Goal: Find specific page/section: Find specific page/section

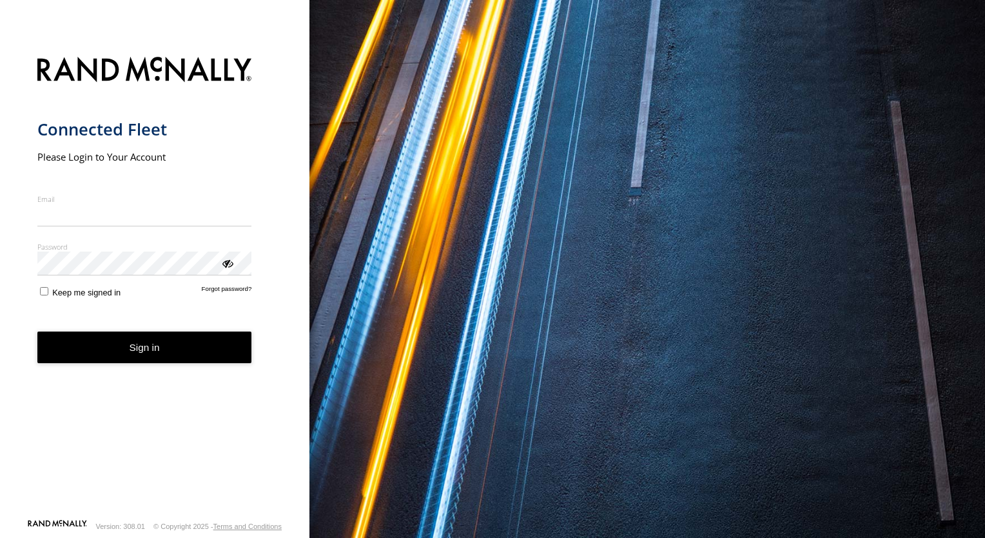
drag, startPoint x: 0, startPoint y: 0, endPoint x: 113, endPoint y: 215, distance: 243.4
click at [113, 215] on input "Email" at bounding box center [144, 215] width 215 height 23
type input "**********"
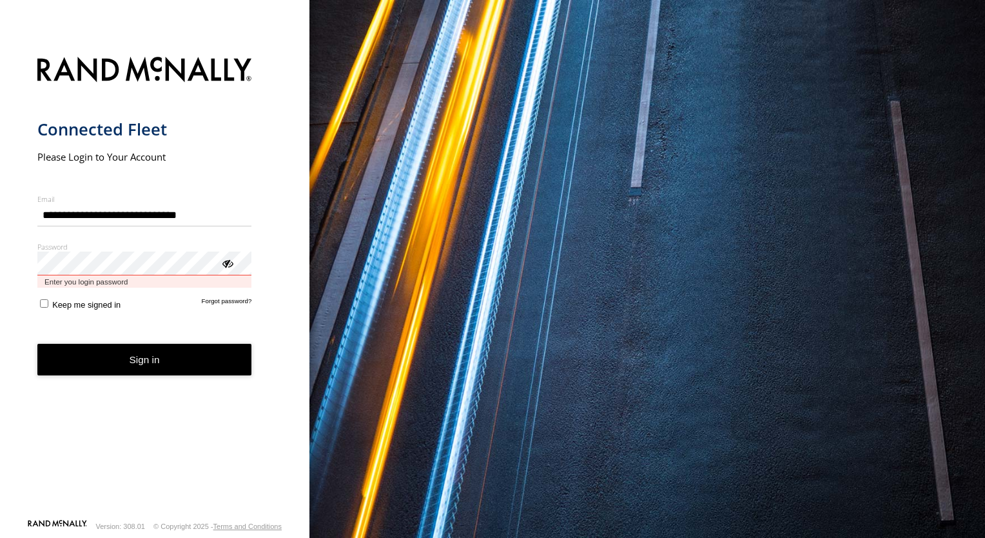
click at [37, 344] on button "Sign in" at bounding box center [144, 360] width 215 height 32
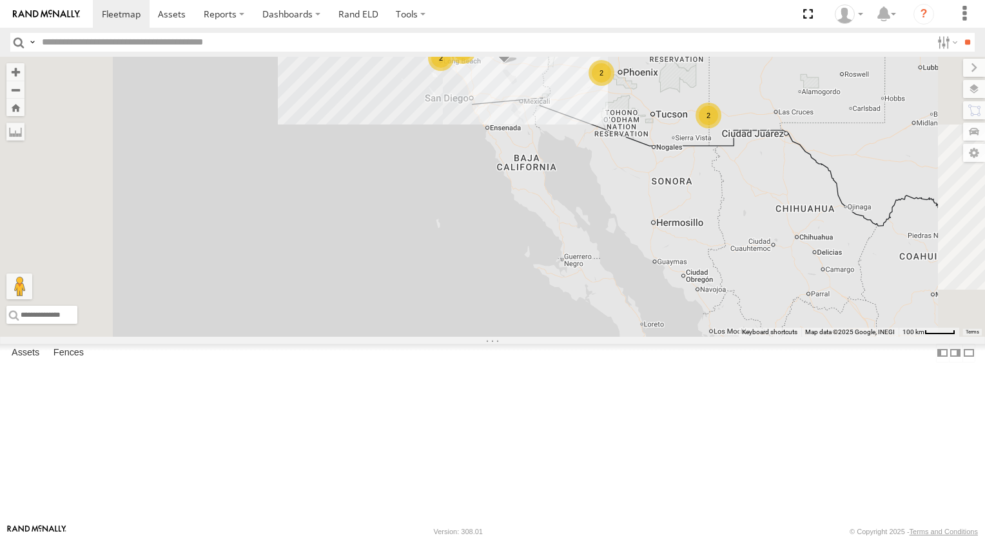
drag, startPoint x: 469, startPoint y: 339, endPoint x: 382, endPoint y: 357, distance: 89.5
click at [393, 336] on div "TL844 769 (ELD) TK421 45 2 2 2 2" at bounding box center [492, 197] width 985 height 280
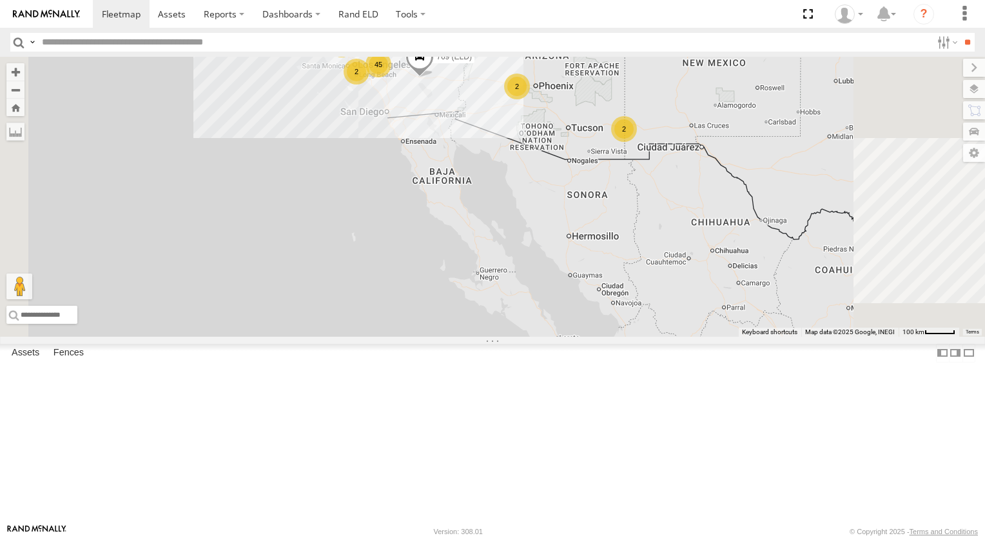
drag, startPoint x: 382, startPoint y: 357, endPoint x: 360, endPoint y: 360, distance: 21.5
click at [360, 336] on div "TL844 769 (ELD) TK421 45 2 2 2 2" at bounding box center [492, 197] width 985 height 280
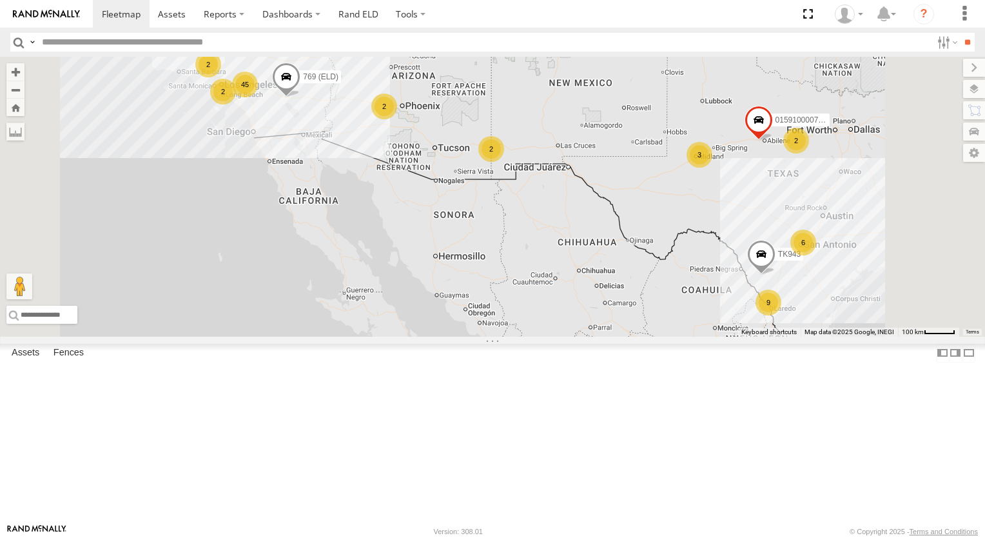
drag, startPoint x: 709, startPoint y: 316, endPoint x: 658, endPoint y: 316, distance: 51.6
click at [672, 316] on div "TL844 769 (ELD) TK421 6 45 3 2 2 9 015910000779481 2 TK943 2 2" at bounding box center [492, 197] width 985 height 280
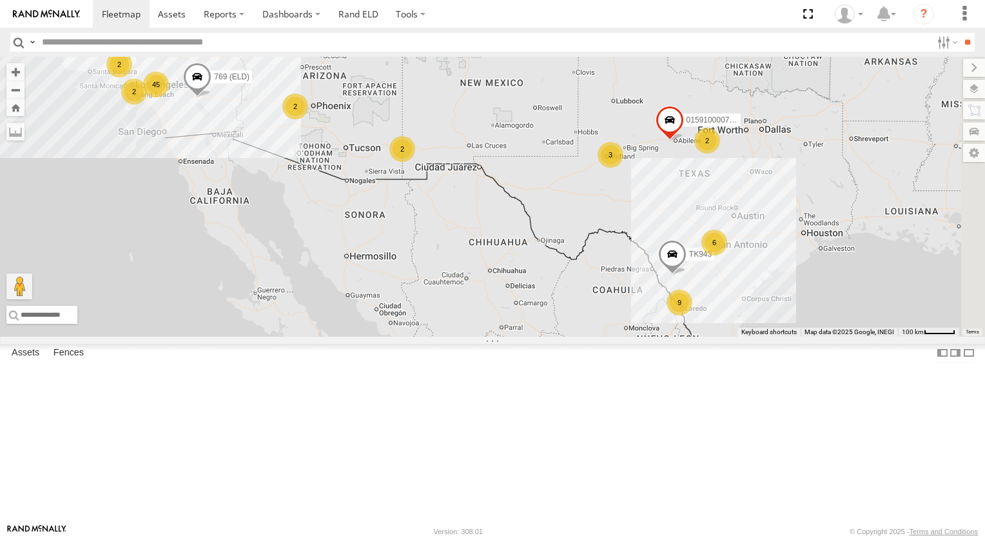
drag, startPoint x: 658, startPoint y: 316, endPoint x: 634, endPoint y: 316, distance: 23.2
click at [634, 316] on div "TL844 769 (ELD) TK421 6 45 3 2 2 9 015910000779481 2 TK943 2 2" at bounding box center [492, 197] width 985 height 280
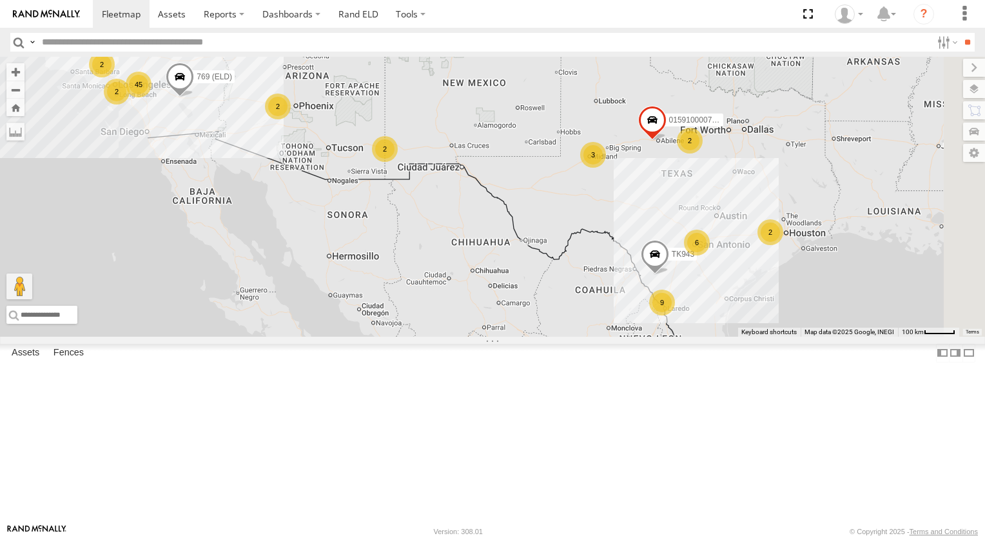
click at [634, 316] on div "TL844 769 (ELD) TK421 6 45 3 2 2 9 015910000779481 2 TK943 2 2 2" at bounding box center [492, 197] width 985 height 280
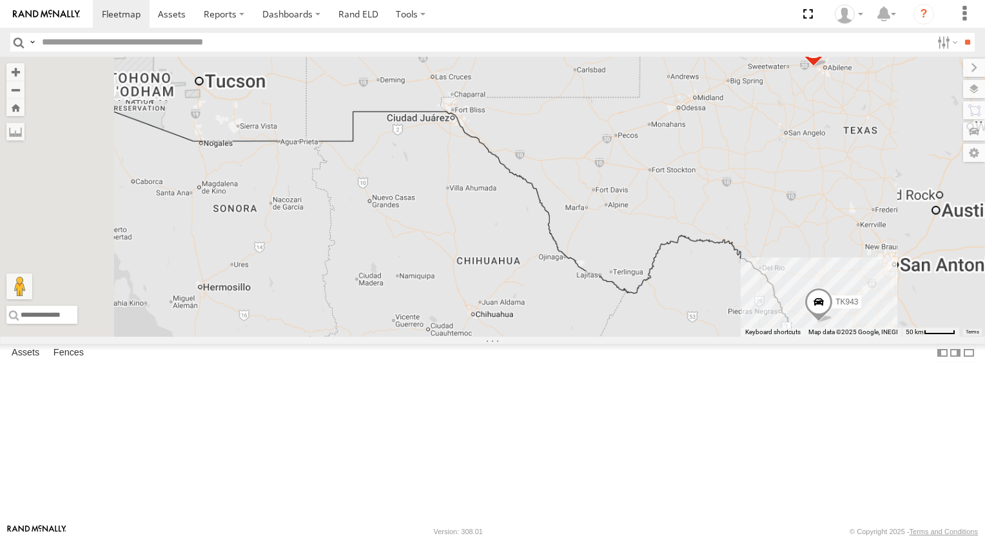
click at [634, 316] on div "TL844 769 (ELD) TK421 015910000779481 TK943" at bounding box center [492, 197] width 985 height 280
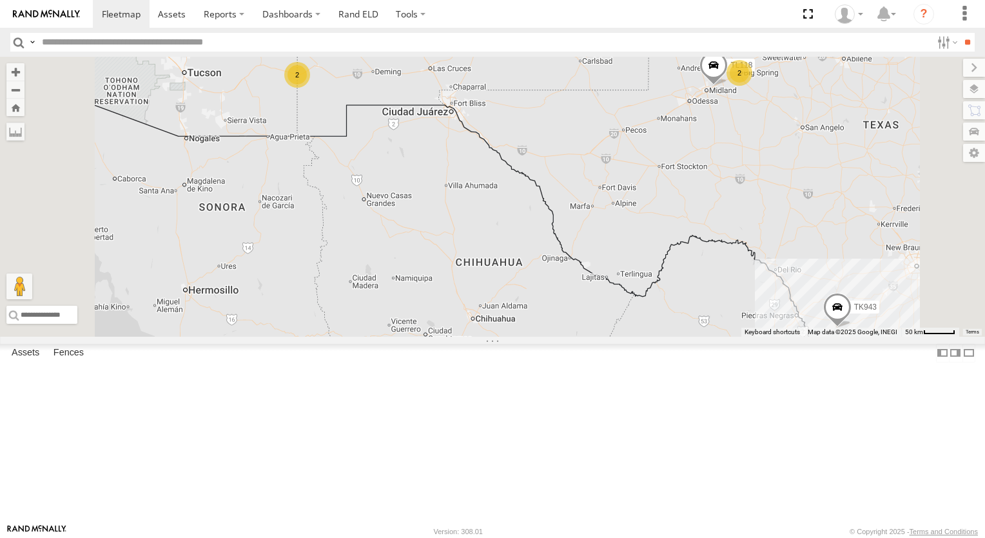
click at [634, 316] on div "TL844 769 (ELD) TK421 015910000779481 TK943 TL118 2 2" at bounding box center [492, 197] width 985 height 280
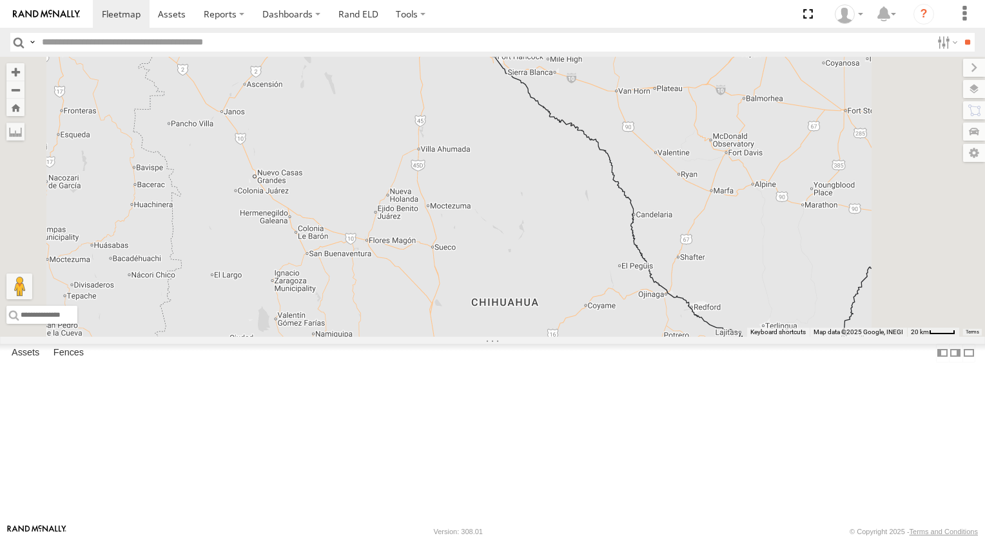
drag, startPoint x: 608, startPoint y: 239, endPoint x: 652, endPoint y: 285, distance: 64.3
click at [645, 281] on div "TL844 769 (ELD) TK421 015910000779481 TK943 TL118" at bounding box center [492, 197] width 985 height 280
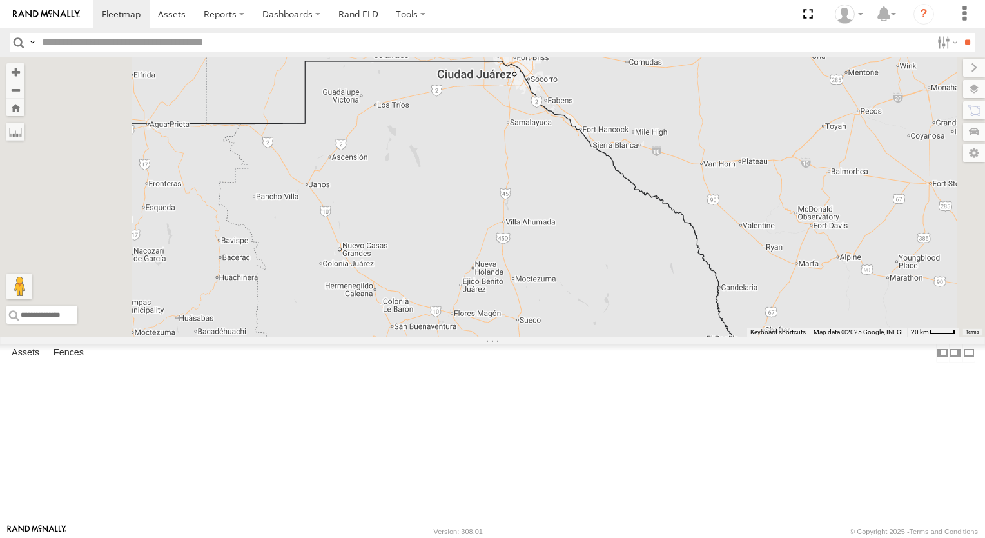
click at [717, 302] on div "TL844 769 (ELD) TK421 015910000779481 TK943 TL118" at bounding box center [492, 197] width 985 height 280
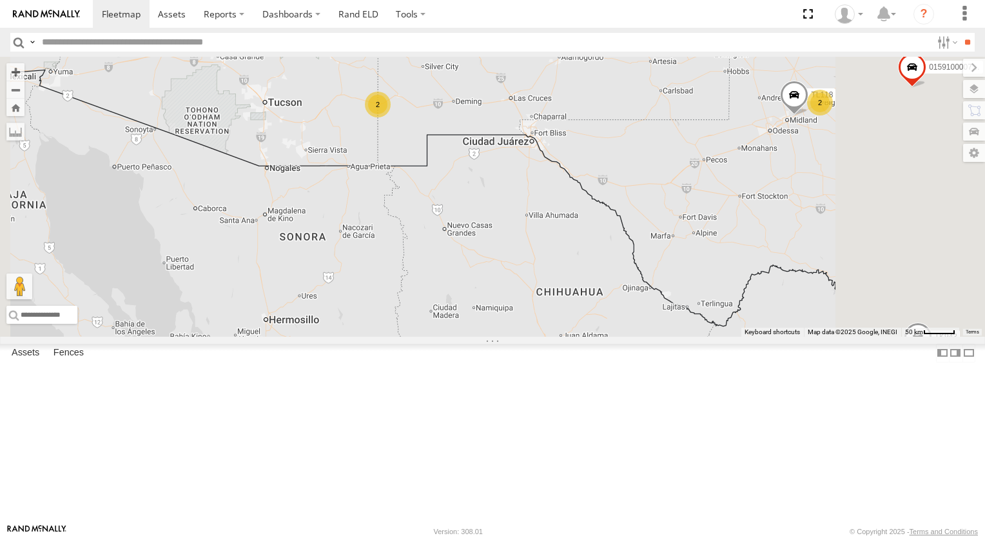
drag, startPoint x: 565, startPoint y: 224, endPoint x: 616, endPoint y: 229, distance: 51.8
click at [615, 229] on div "TL844 769 (ELD) TK421 015910000779481 TK943 TL118 2 2 2" at bounding box center [492, 197] width 985 height 280
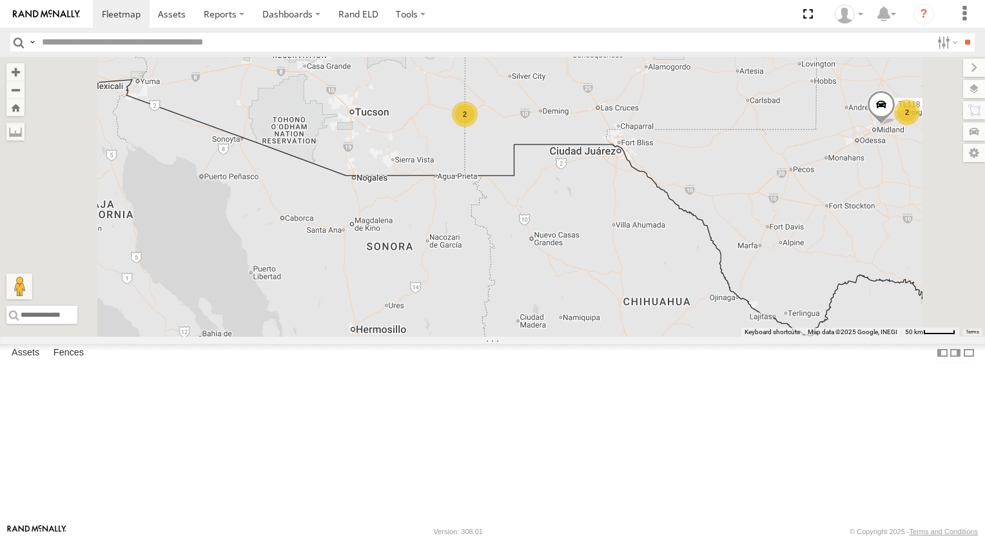
click at [621, 231] on div "TL844 769 (ELD) TK421 015910000779481 TK943 TL118 2 2 2" at bounding box center [492, 197] width 985 height 280
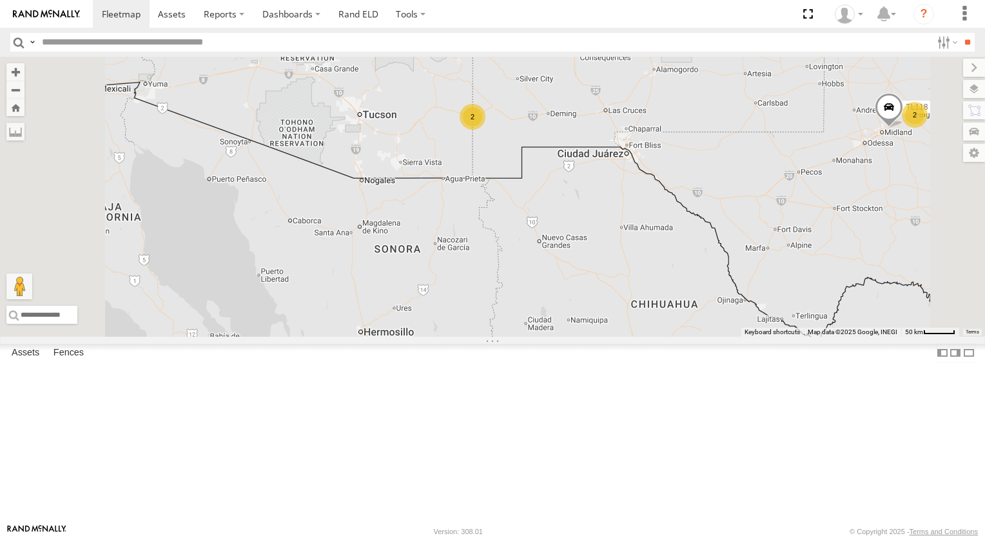
click at [485, 130] on div "2" at bounding box center [473, 117] width 26 height 26
click at [634, 207] on div "TL844 769 (ELD) TK421 015910000779481 TK943 TL118 2 2 2" at bounding box center [492, 197] width 985 height 280
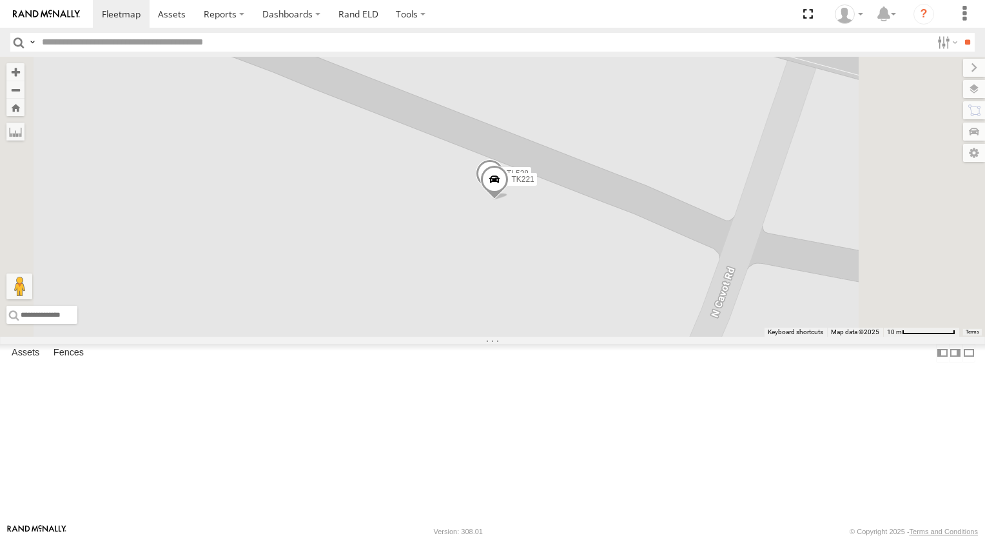
click at [509, 200] on span at bounding box center [494, 182] width 28 height 35
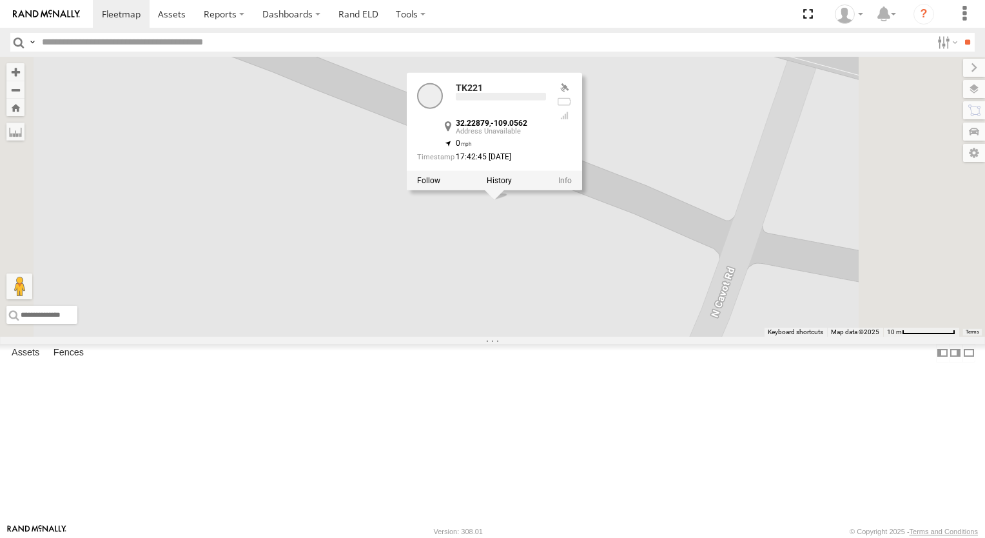
click at [582, 190] on div at bounding box center [494, 180] width 175 height 19
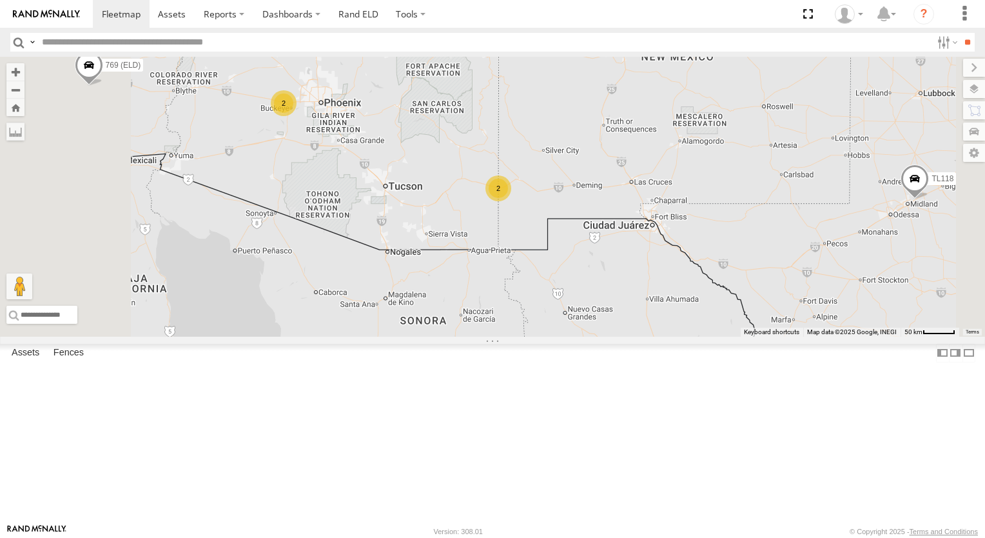
click at [297, 116] on div "2" at bounding box center [284, 103] width 26 height 26
click at [447, 203] on div "TL844 769 (ELD) TK421 015910000779481 TK943 TL118 2 2" at bounding box center [492, 197] width 985 height 280
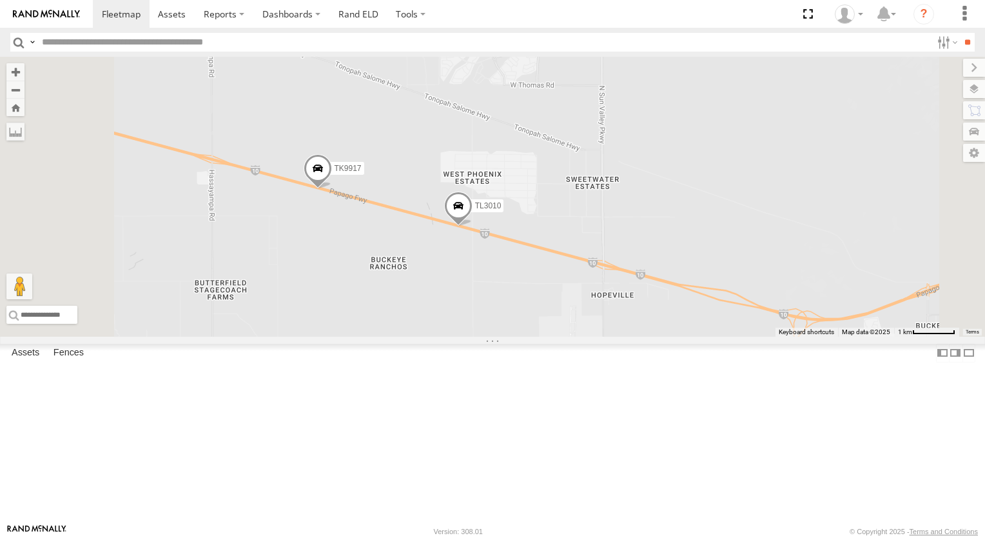
click at [332, 189] on span at bounding box center [318, 171] width 28 height 35
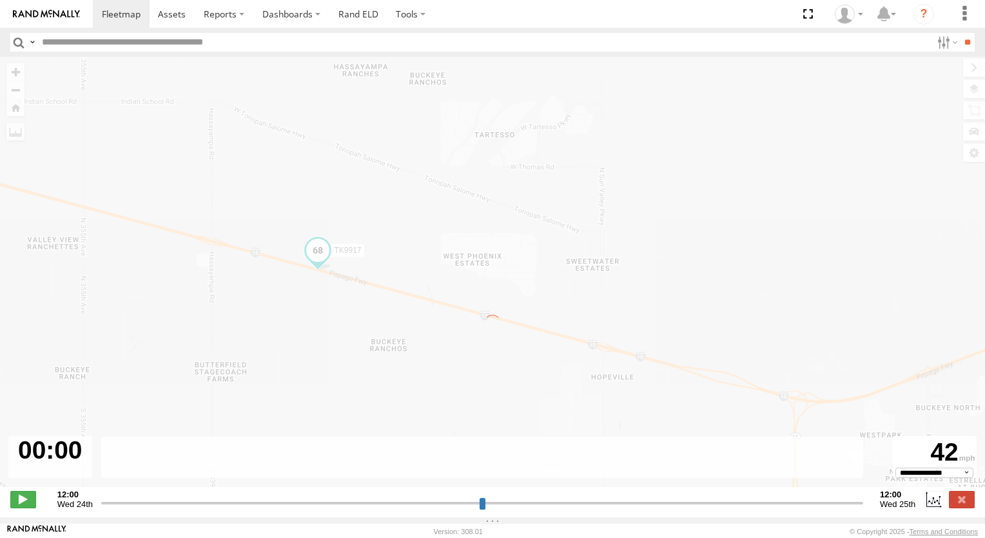
type input "**********"
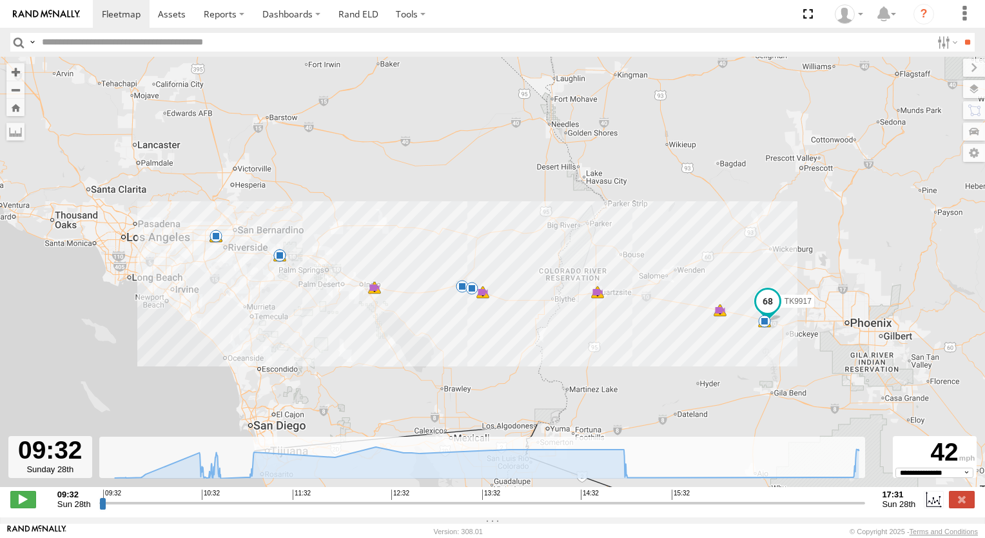
drag, startPoint x: 570, startPoint y: 210, endPoint x: 443, endPoint y: 187, distance: 129.1
click at [445, 187] on div "TK9917 09:32 Sun 09:54 Sun 09:54 Sun 09:57 Sun 09:57 Sun 10:44 Sun 11:03 Sun 11…" at bounding box center [492, 278] width 985 height 443
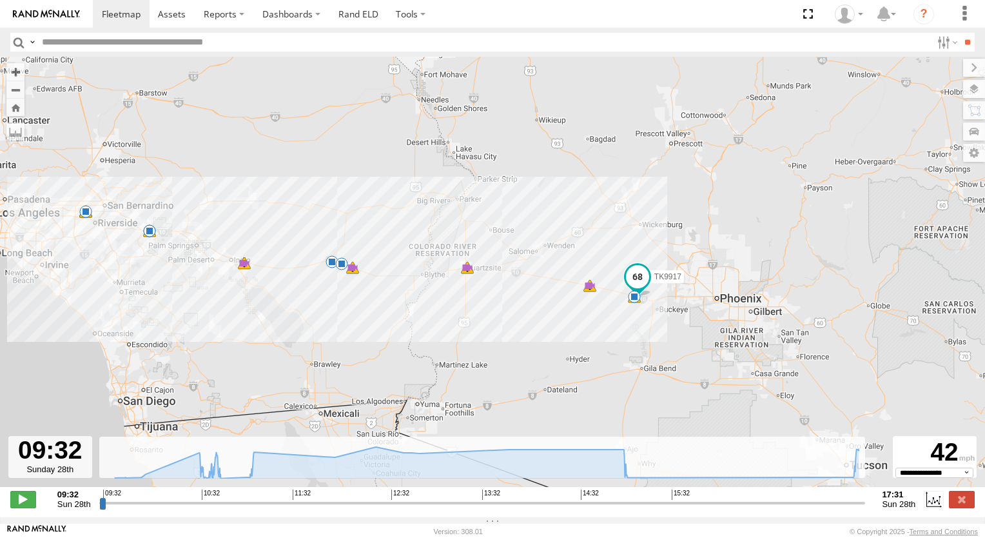
click at [438, 187] on div "TK9917 09:32 Sun 09:54 Sun 09:54 Sun 09:57 Sun 09:57 Sun 10:44 Sun 11:03 Sun 11…" at bounding box center [492, 278] width 985 height 443
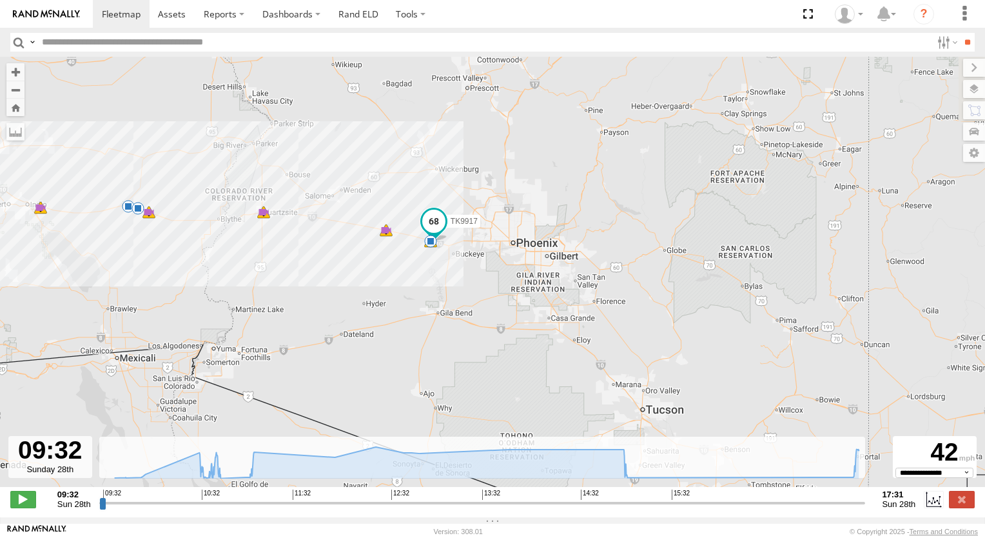
drag, startPoint x: 632, startPoint y: 202, endPoint x: 485, endPoint y: 159, distance: 154.0
click at [485, 159] on div "TK9917 09:32 Sun 09:54 Sun 09:54 Sun 09:57 Sun 09:57 Sun 10:44 Sun 11:03 Sun 11…" at bounding box center [492, 278] width 985 height 443
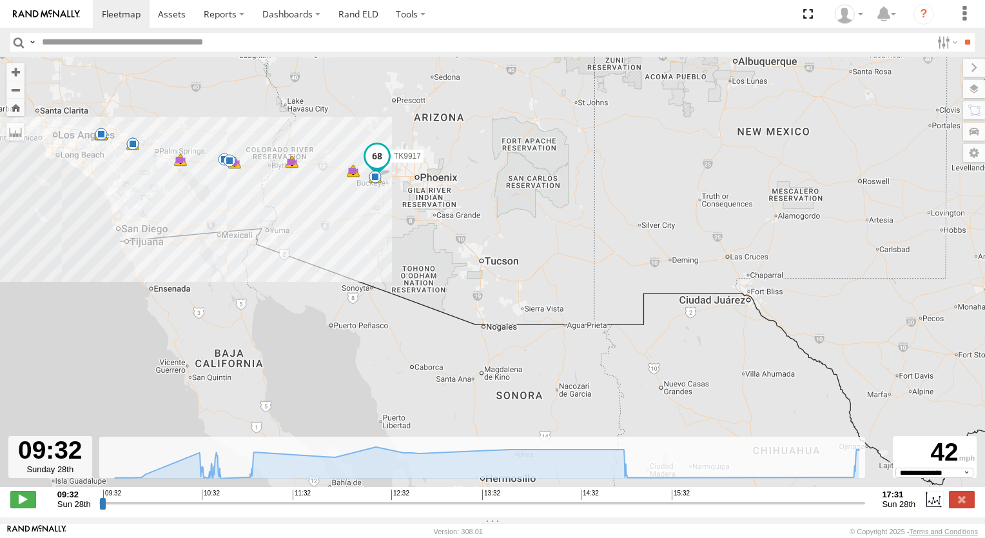
drag, startPoint x: 624, startPoint y: 251, endPoint x: 531, endPoint y: 205, distance: 104.1
click at [531, 205] on div "TK9917 09:32 Sun 09:54 Sun 09:54 Sun 09:57 Sun 09:57 Sun 10:44 Sun 11:03 Sun 11…" at bounding box center [492, 278] width 985 height 443
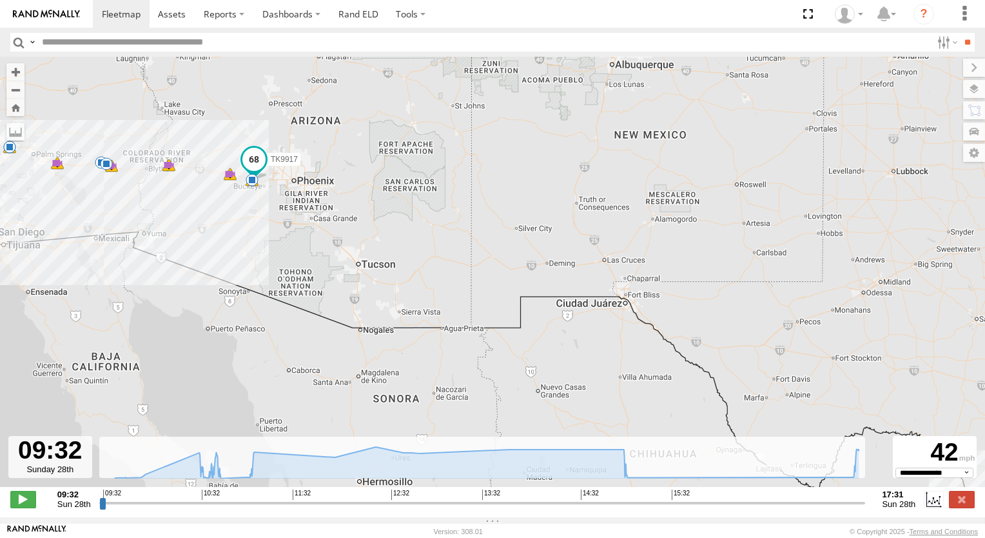
drag, startPoint x: 611, startPoint y: 210, endPoint x: 529, endPoint y: 237, distance: 86.8
click at [529, 237] on div "TK9917 09:32 Sun 09:54 Sun 09:54 Sun 09:57 Sun 09:57 Sun 10:44 Sun 11:03 Sun 11…" at bounding box center [492, 278] width 985 height 443
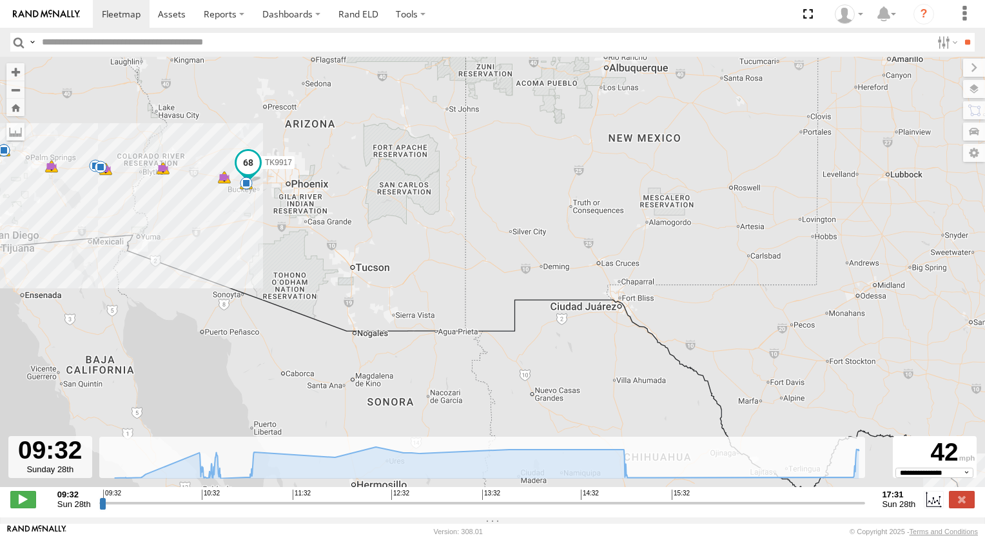
click at [527, 222] on div "TK9917 09:32 Sun 09:54 Sun 09:54 Sun 09:57 Sun 09:57 Sun 10:44 Sun 11:03 Sun 11…" at bounding box center [492, 278] width 985 height 443
click at [526, 214] on div "TK9917 09:32 Sun 09:54 Sun 09:54 Sun 09:57 Sun 09:57 Sun 10:44 Sun 11:03 Sun 11…" at bounding box center [492, 278] width 985 height 443
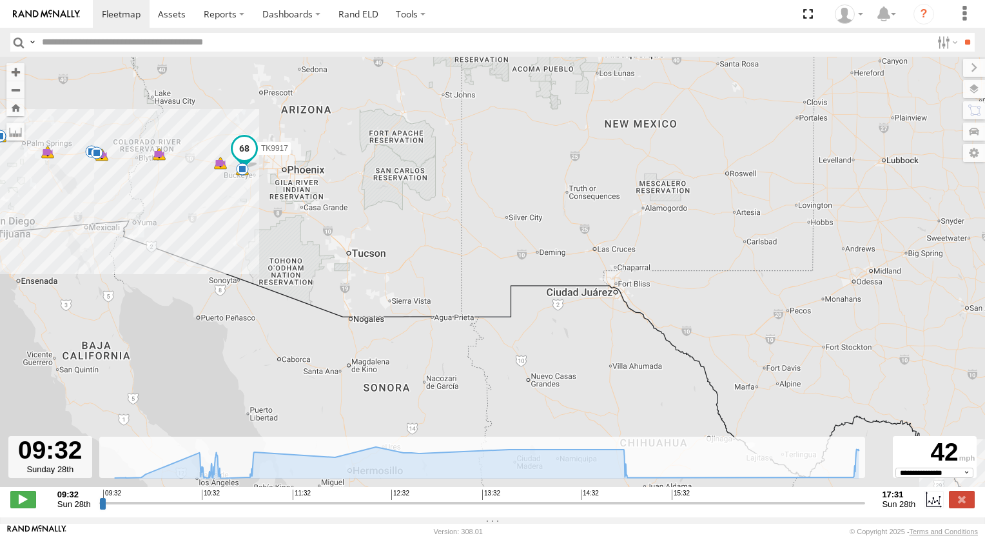
click at [525, 211] on div "TK9917 09:32 Sun 09:54 Sun 09:54 Sun 09:57 Sun 09:57 Sun 10:44 Sun 11:03 Sun 11…" at bounding box center [492, 278] width 985 height 443
click at [119, 17] on span at bounding box center [121, 14] width 39 height 12
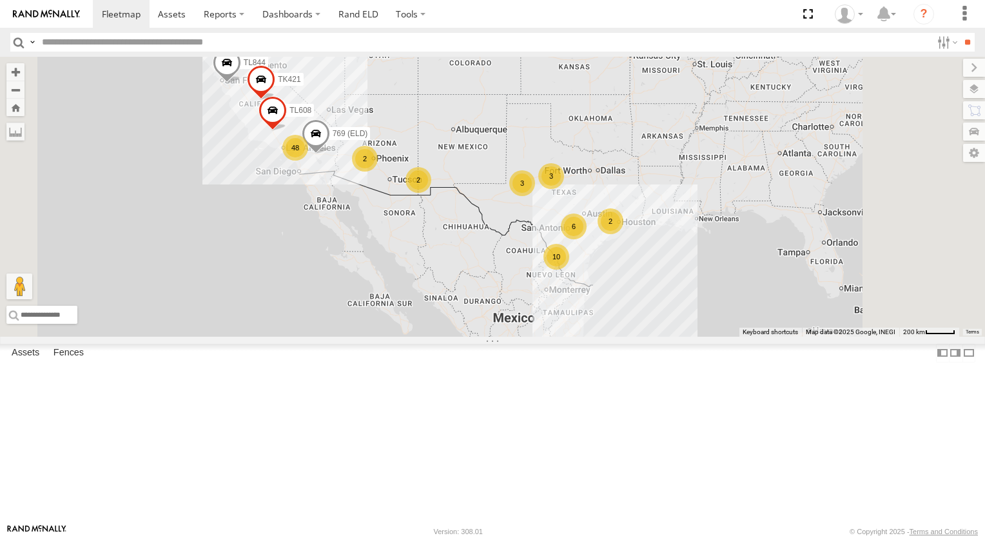
drag, startPoint x: 583, startPoint y: 162, endPoint x: 527, endPoint y: 134, distance: 62.8
click at [527, 134] on div "6 48 TL844 3 2 2 2 10 3 769 (ELD) TL608 TK421" at bounding box center [492, 197] width 985 height 280
drag, startPoint x: 527, startPoint y: 134, endPoint x: 525, endPoint y: 144, distance: 10.5
click at [527, 135] on div "6 48 TL844 3 2 2 2 10 3 769 (ELD) TL608 TK421" at bounding box center [492, 197] width 985 height 280
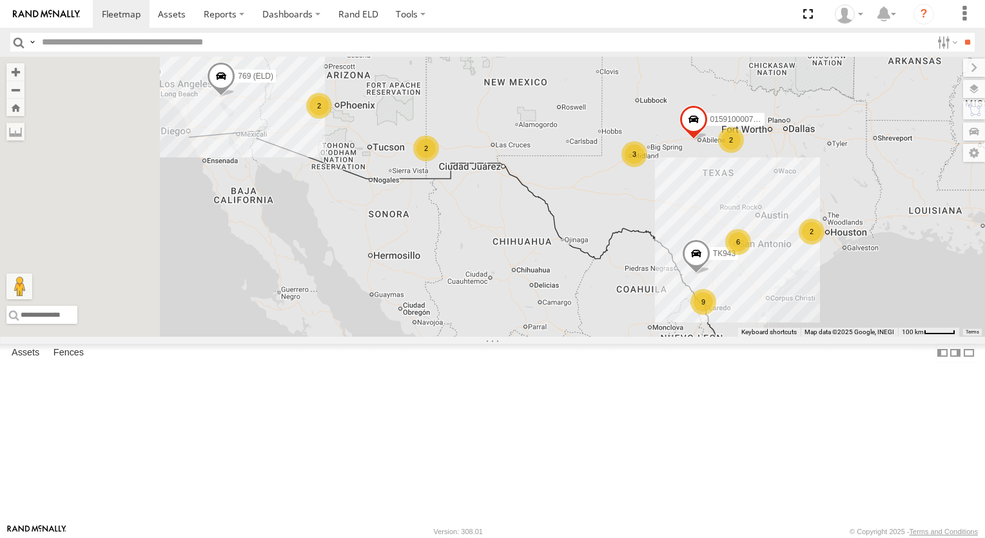
drag, startPoint x: 523, startPoint y: 222, endPoint x: 632, endPoint y: 209, distance: 109.7
click at [632, 209] on div "TL844 769 (ELD) TL608 TK421 6 3 2 2 2 9 015910000779481 2 TK943" at bounding box center [492, 197] width 985 height 280
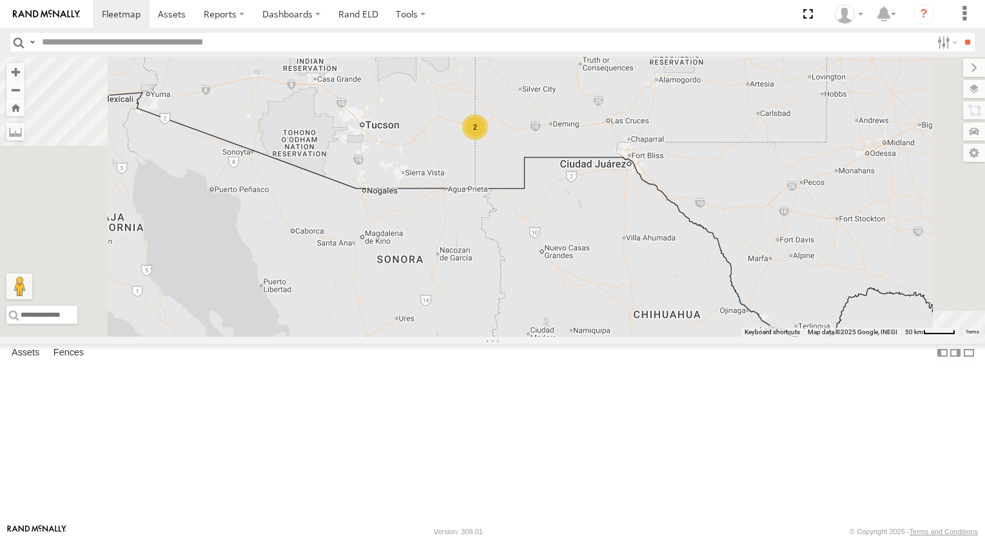
drag, startPoint x: 621, startPoint y: 217, endPoint x: 658, endPoint y: 173, distance: 57.2
click at [658, 173] on div "TL844 769 (ELD) TK421 015910000779481 TK943 2 2" at bounding box center [492, 197] width 985 height 280
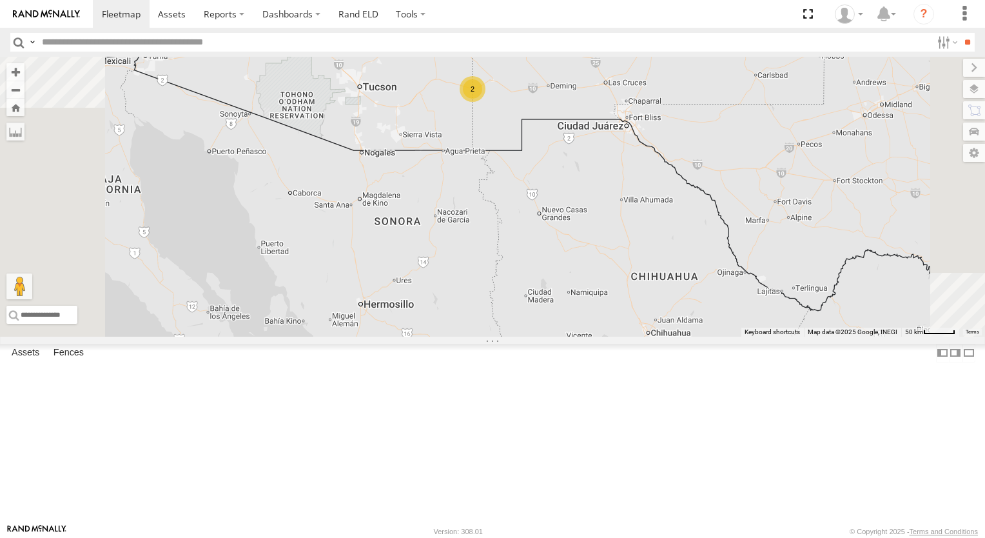
drag, startPoint x: 668, startPoint y: 194, endPoint x: 667, endPoint y: 171, distance: 22.6
click at [667, 171] on div "TL844 769 (ELD) TK421 015910000779481 TK943 2 2" at bounding box center [492, 197] width 985 height 280
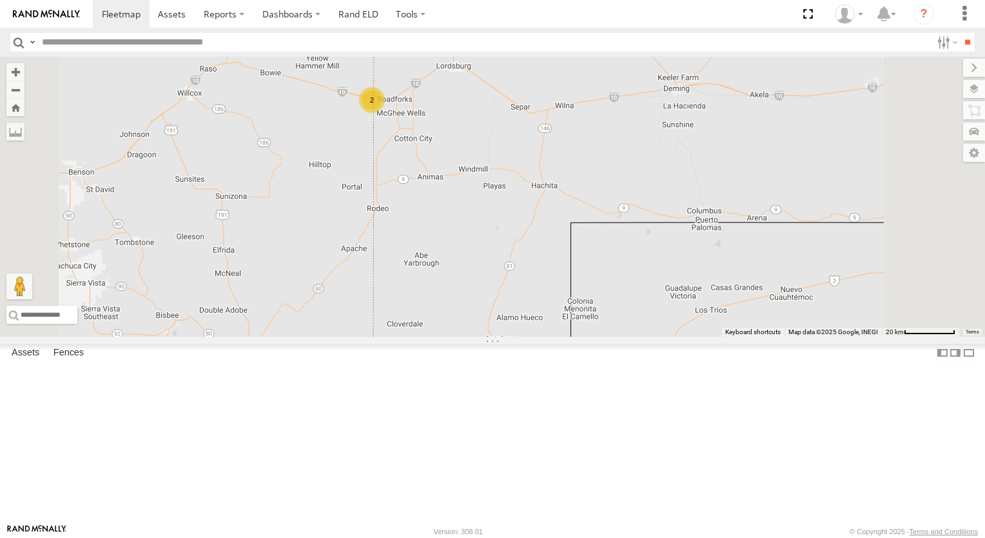
drag, startPoint x: 625, startPoint y: 202, endPoint x: 735, endPoint y: 201, distance: 110.2
click at [714, 202] on div "TL844 769 (ELD) TK421 015910000779481 TK943 2" at bounding box center [492, 197] width 985 height 280
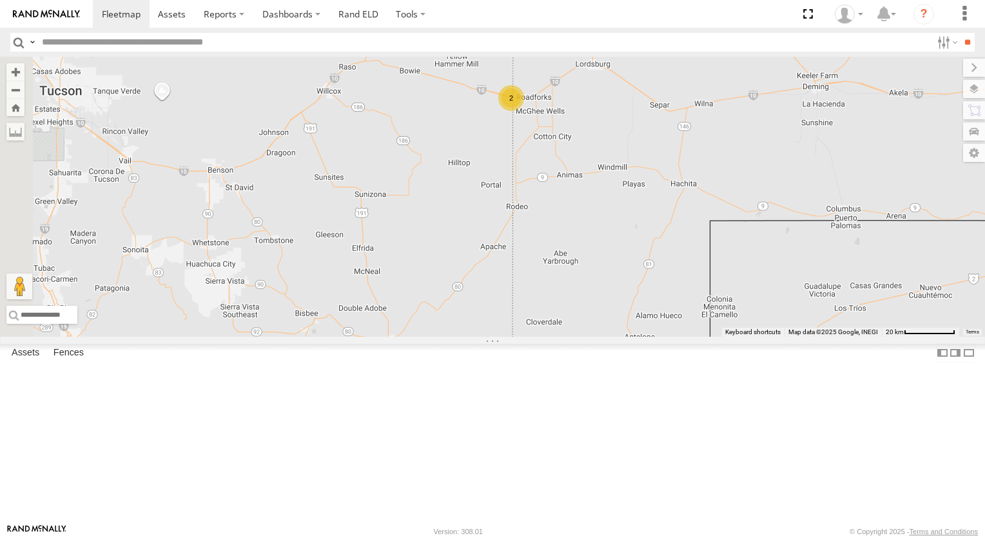
click at [735, 201] on div "TL844 769 (ELD) TK421 015910000779481 TK943 2" at bounding box center [492, 197] width 985 height 280
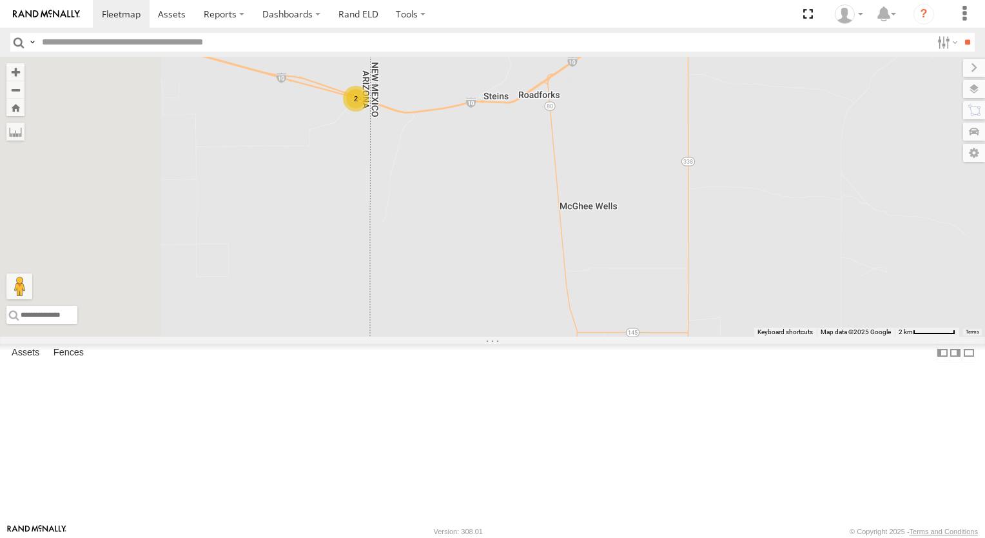
drag, startPoint x: 648, startPoint y: 110, endPoint x: 668, endPoint y: 212, distance: 104.4
click at [668, 212] on div "TL844 769 (ELD) TK421 015910000779481 TK943 2" at bounding box center [492, 197] width 985 height 280
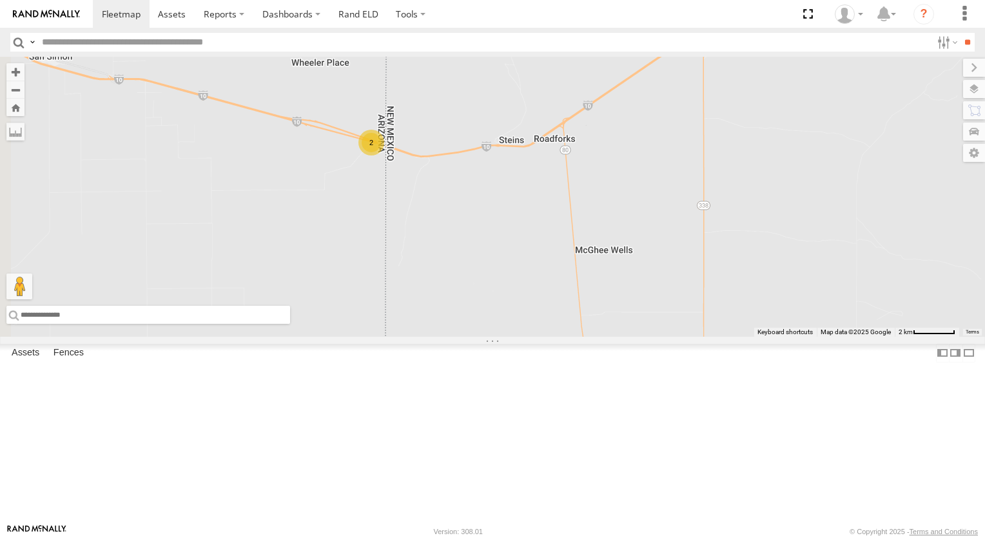
click at [290, 324] on input "text" at bounding box center [148, 315] width 284 height 18
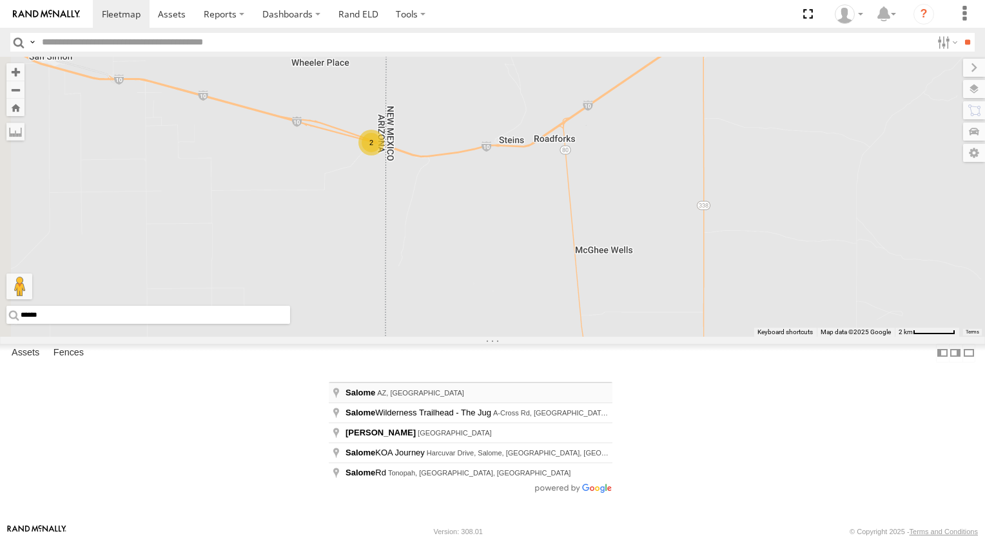
type input "**********"
click at [373, 336] on div "2" at bounding box center [492, 197] width 985 height 280
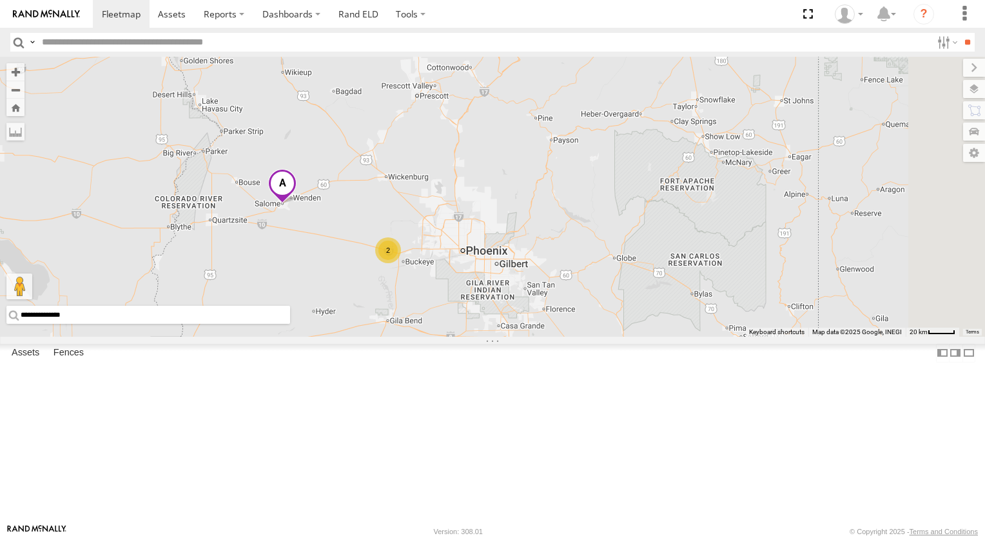
drag, startPoint x: 635, startPoint y: 300, endPoint x: 574, endPoint y: 266, distance: 70.4
click at [574, 266] on div "2" at bounding box center [492, 197] width 985 height 280
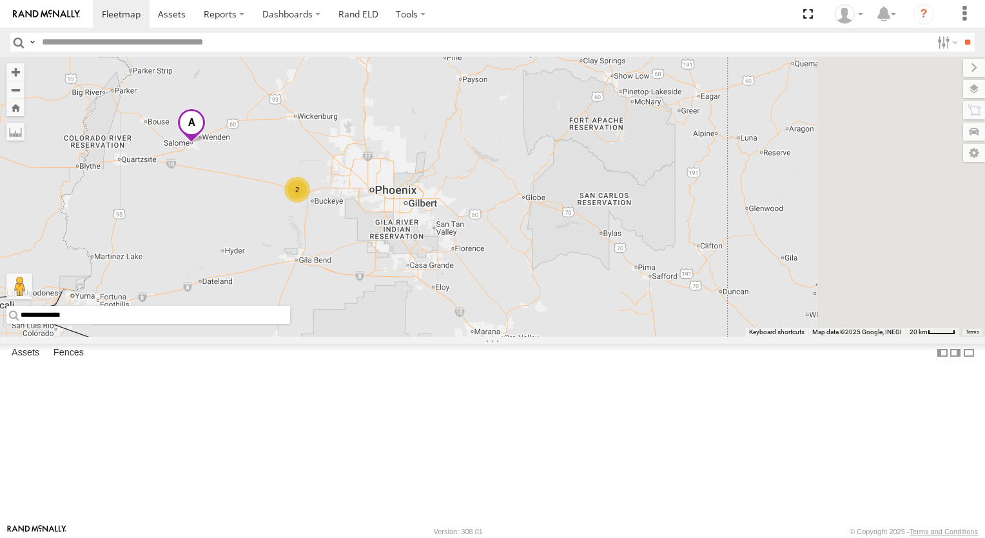
drag, startPoint x: 634, startPoint y: 297, endPoint x: 561, endPoint y: 241, distance: 91.0
click at [561, 241] on div "2 2" at bounding box center [492, 197] width 985 height 280
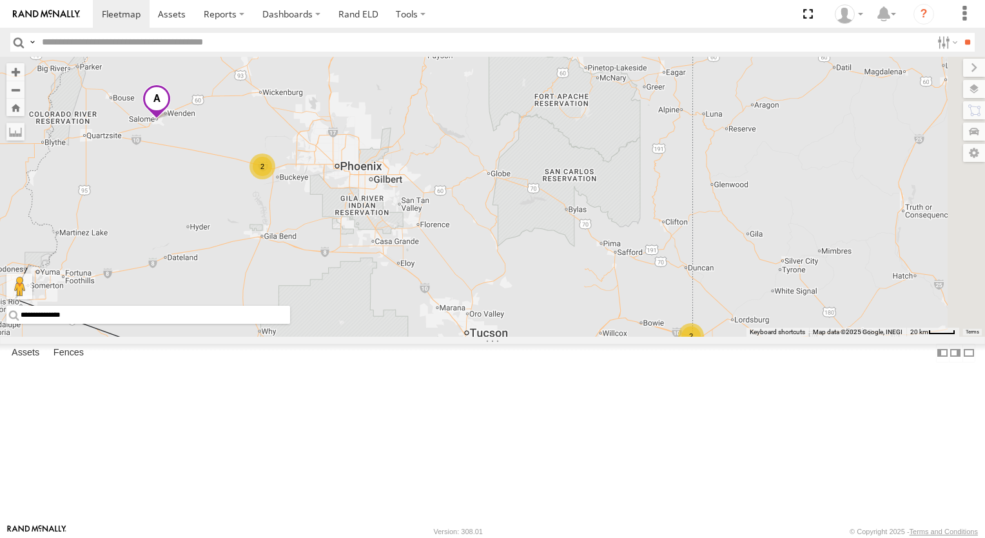
click at [275, 179] on div "2" at bounding box center [262, 166] width 26 height 26
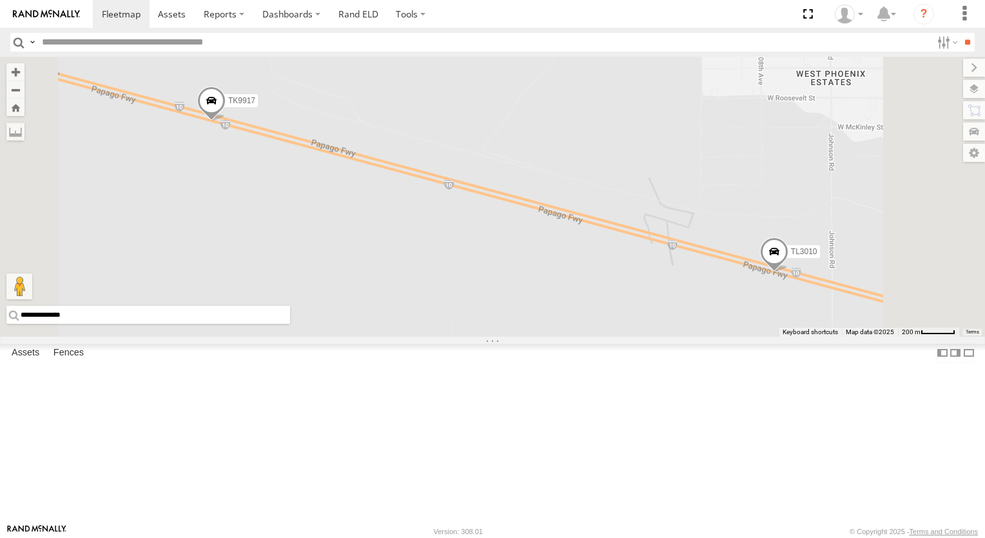
click at [226, 121] on span at bounding box center [211, 103] width 28 height 35
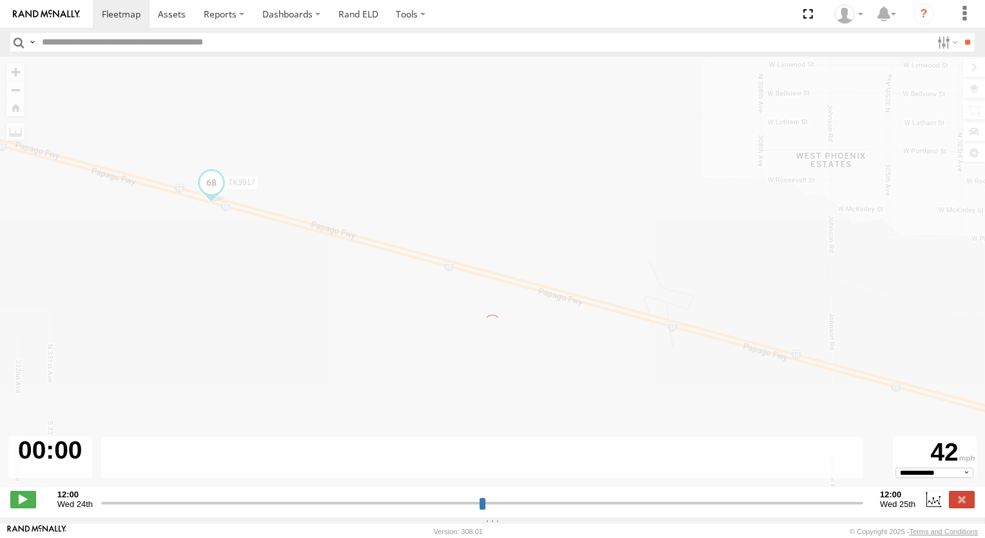
type input "**********"
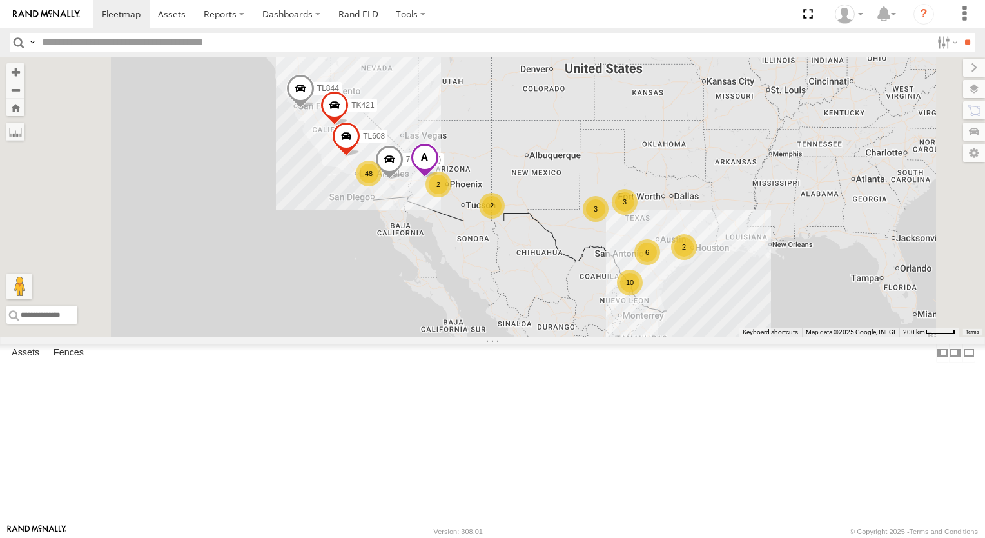
click at [451, 197] on div "2" at bounding box center [438, 184] width 26 height 26
click at [598, 285] on div "6 48 TL844 3 2 2 2 10 3 769 (ELD) TL608 TK421" at bounding box center [492, 197] width 985 height 280
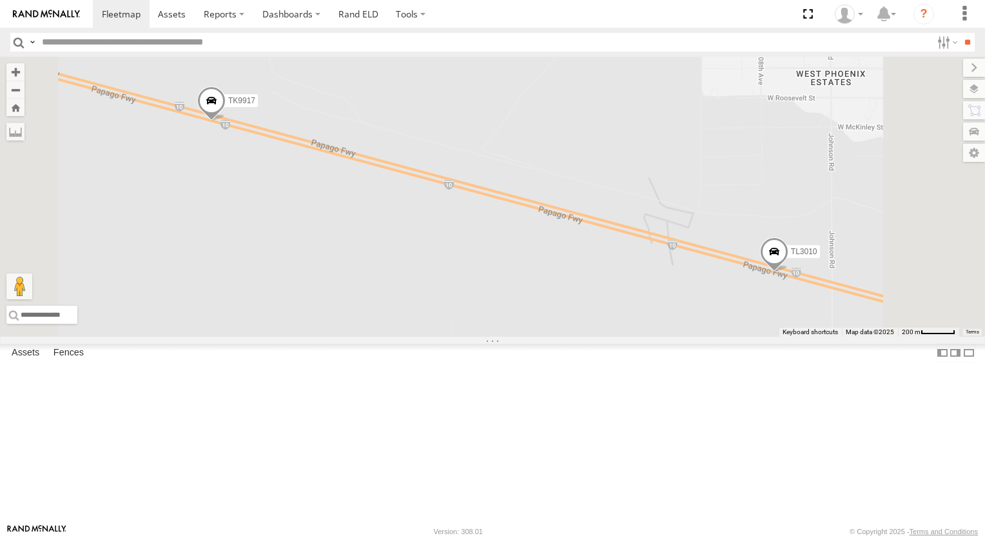
click at [255, 105] on span "TK9917" at bounding box center [241, 100] width 27 height 9
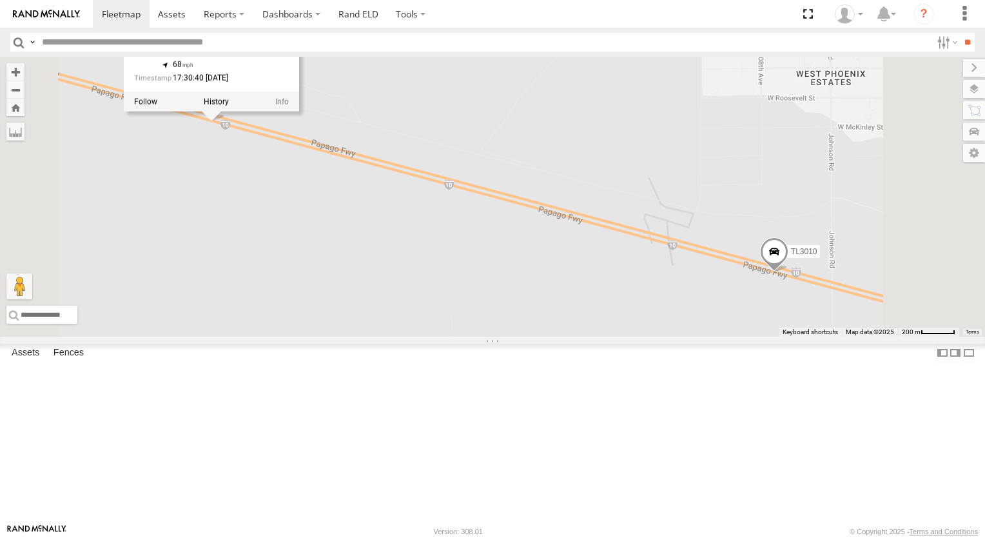
click at [299, 112] on div at bounding box center [211, 101] width 175 height 19
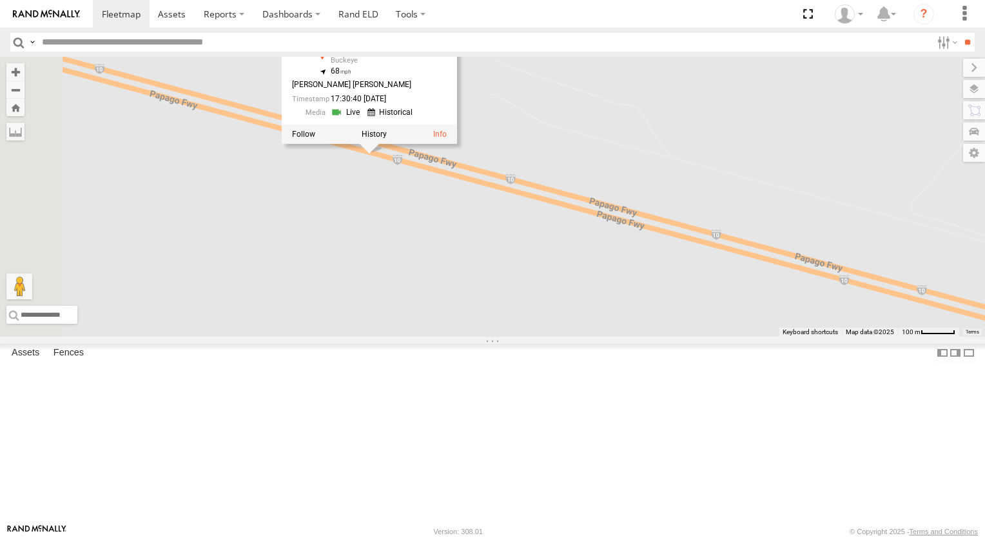
drag, startPoint x: 500, startPoint y: 183, endPoint x: 687, endPoint y: 195, distance: 187.3
click at [687, 195] on div "TL844 769 (ELD) TL608 TK421 TL3010 TK9917 TK9917 All Assets I-10 Buckeye 33.456…" at bounding box center [492, 197] width 985 height 280
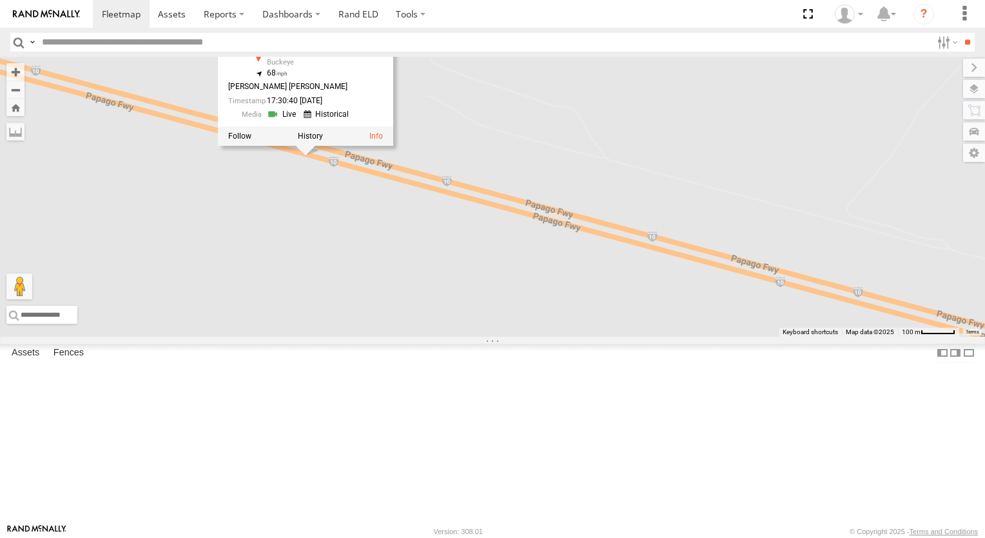
drag, startPoint x: 774, startPoint y: 168, endPoint x: 701, endPoint y: 169, distance: 72.9
click at [701, 169] on div "TL844 769 (ELD) TL608 TK421 TL3010 TK9917 TK9917 All Assets I-10 Buckeye 33.456…" at bounding box center [492, 197] width 985 height 280
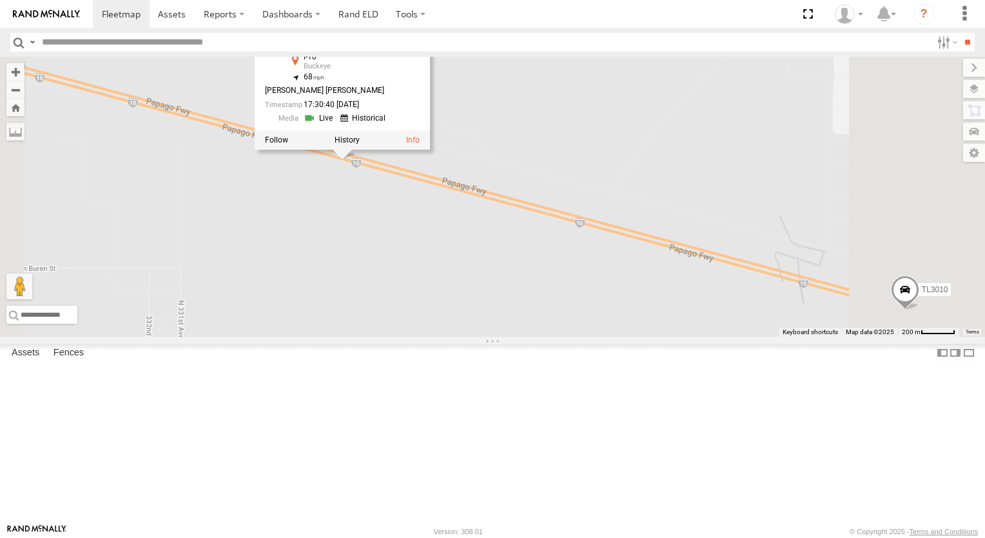
drag, startPoint x: 868, startPoint y: 121, endPoint x: 794, endPoint y: 162, distance: 84.5
click at [794, 162] on div "TL844 769 (ELD) TL608 TK421 TL3010 TK9917 TK9917 All Assets I-10 Buckeye 33.456…" at bounding box center [492, 197] width 985 height 280
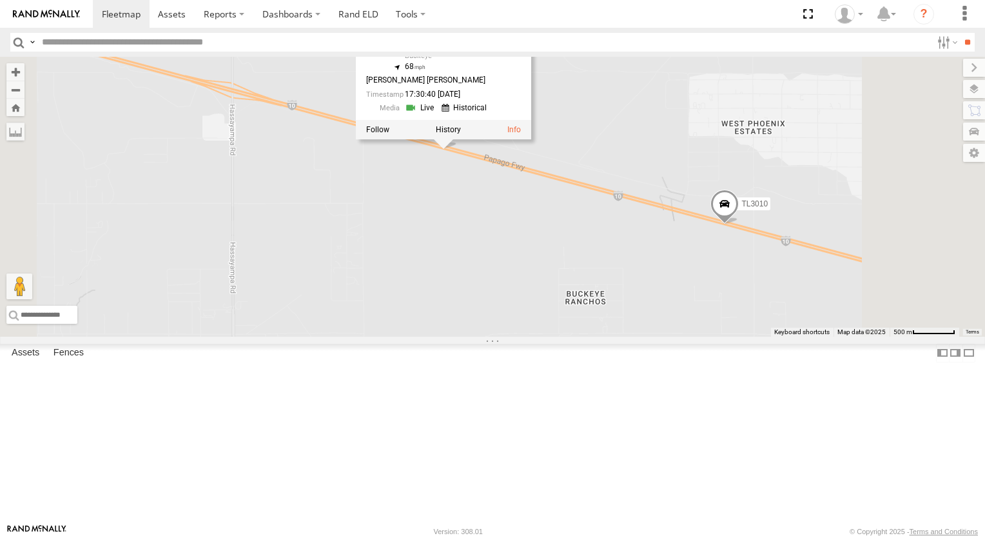
drag, startPoint x: 823, startPoint y: 115, endPoint x: 695, endPoint y: 190, distance: 147.6
click at [697, 189] on div "TL844 769 (ELD) TL608 TK421 TL3010 TK9917 TK9917 All Assets I-10 Buckeye 33.456…" at bounding box center [492, 197] width 985 height 280
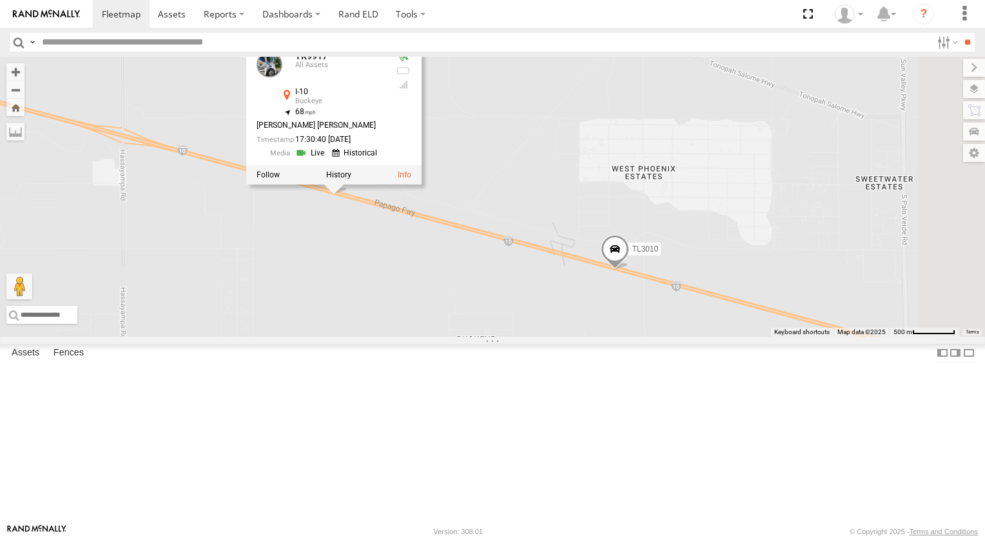
click at [686, 190] on div "TL844 769 (ELD) TL608 TK421 TL3010 TK9917 TK9917 All Assets I-10 Buckeye 33.456…" at bounding box center [492, 197] width 985 height 280
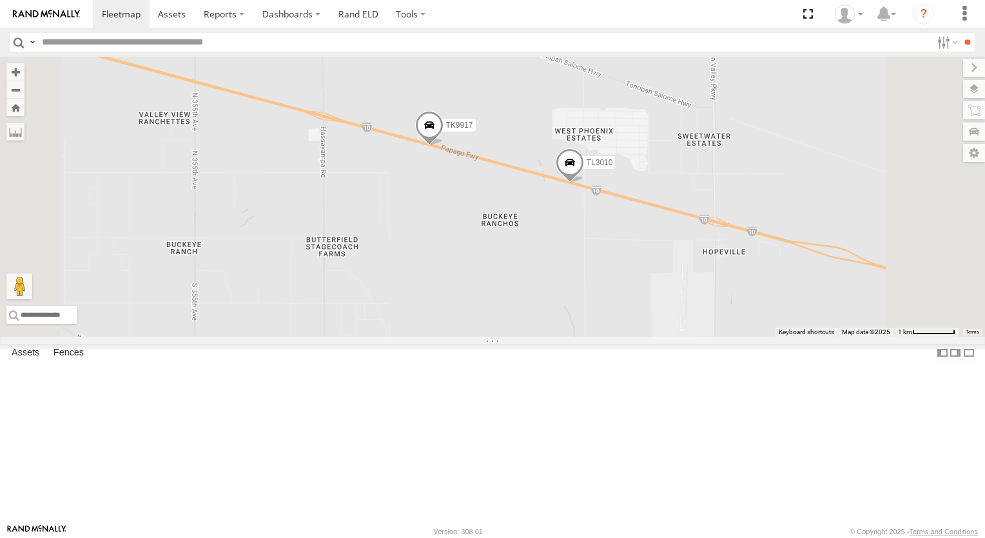
click at [942, 233] on div "TL844 769 (ELD) TL608 TK421 TL3010 TK9917" at bounding box center [492, 197] width 985 height 280
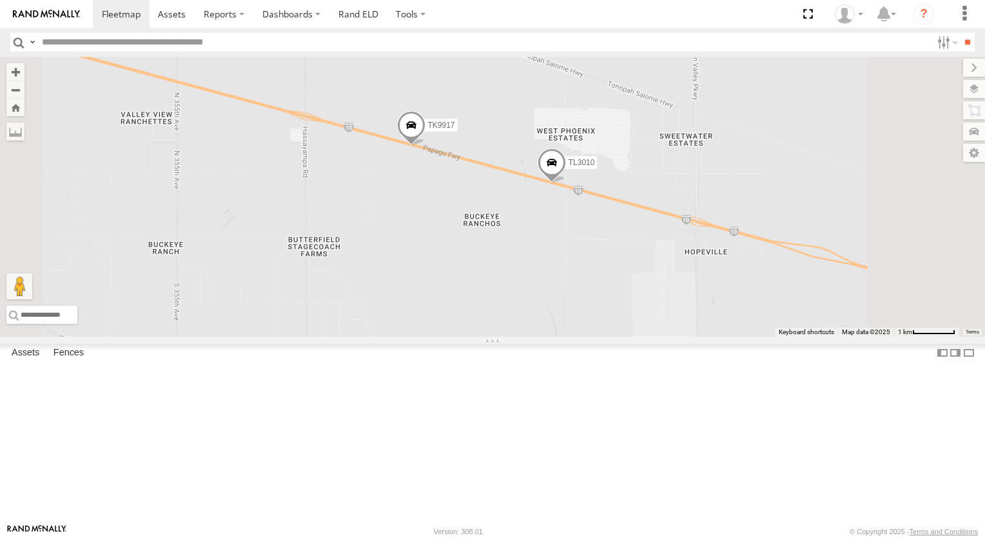
click at [913, 233] on div "TL844 769 (ELD) TL608 TK421 TL3010 TK9917" at bounding box center [492, 197] width 985 height 280
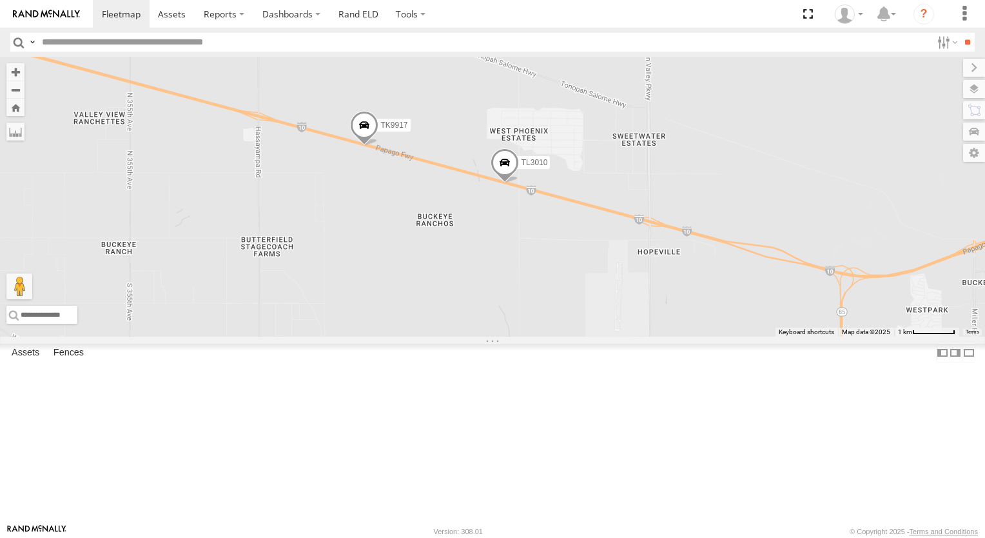
click at [804, 230] on div "TL844 769 (ELD) TL608 TK421 TL3010 TK9917" at bounding box center [492, 197] width 985 height 280
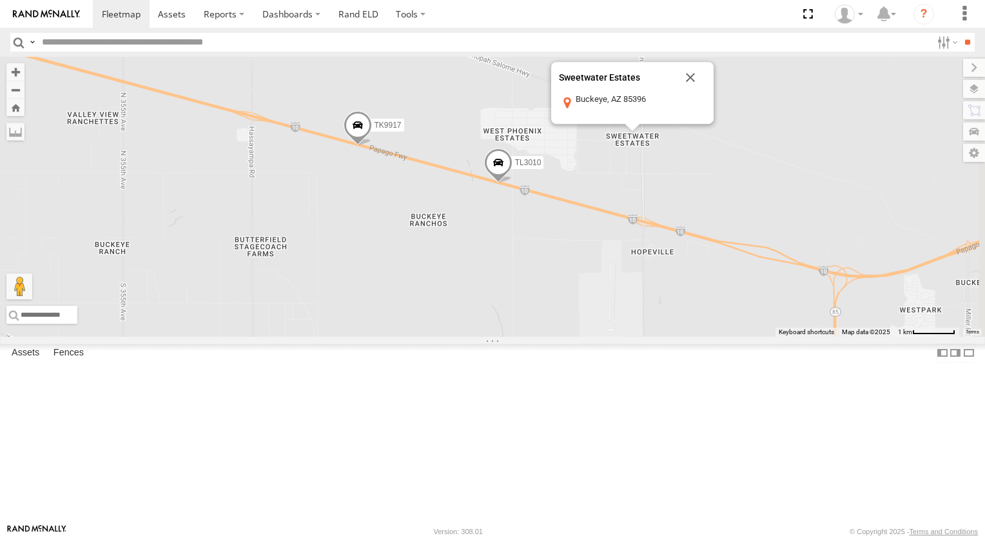
click at [919, 282] on div "TL844 769 (ELD) TL608 TK421 TL3010 TK9917 Sweetwater Estates [GEOGRAPHIC_DATA] …" at bounding box center [492, 197] width 985 height 280
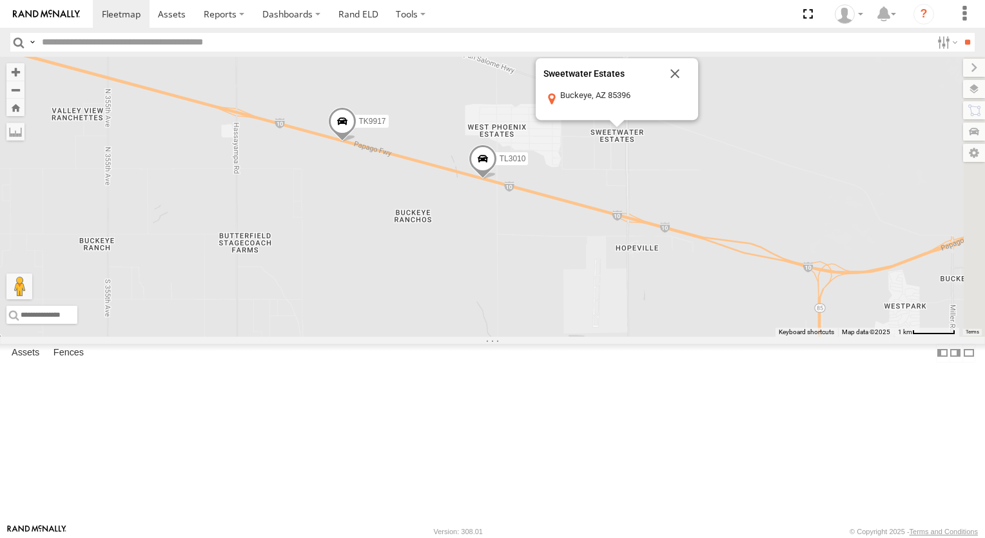
drag, startPoint x: 859, startPoint y: 269, endPoint x: 805, endPoint y: 250, distance: 56.7
click at [833, 260] on div "TL844 769 (ELD) TL608 TK421 TL3010 TK9917 Sweetwater Estates [GEOGRAPHIC_DATA] …" at bounding box center [492, 197] width 985 height 280
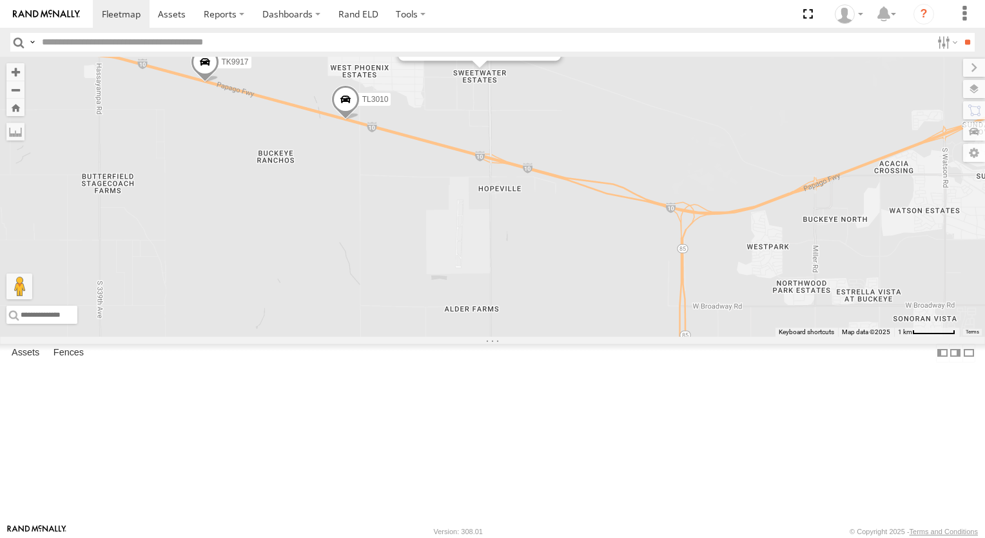
click at [721, 207] on div "TL844 769 (ELD) TL608 TK421 TL3010 TK9917 Sweetwater Estates [GEOGRAPHIC_DATA] …" at bounding box center [492, 197] width 985 height 280
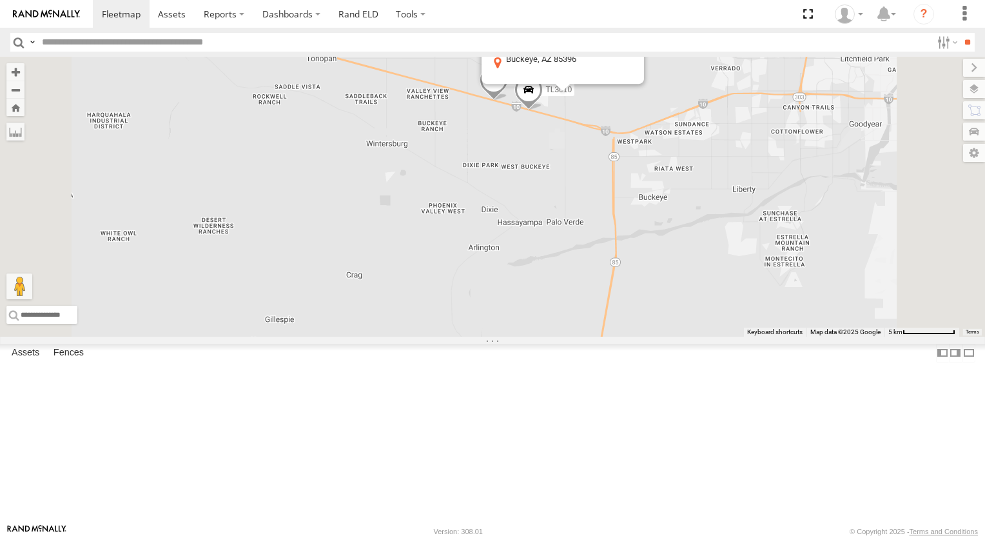
drag, startPoint x: 887, startPoint y: 121, endPoint x: 812, endPoint y: 161, distance: 85.7
click at [868, 137] on div "TL844 769 (ELD) TL608 TK421 TL3010 TK9917 Sweetwater Estates [GEOGRAPHIC_DATA] …" at bounding box center [492, 197] width 985 height 280
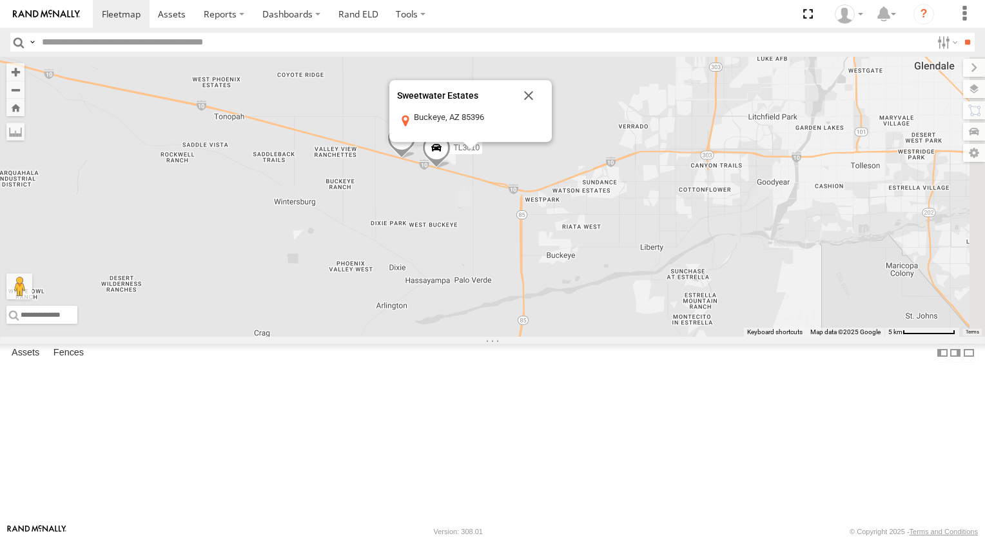
drag, startPoint x: 812, startPoint y: 161, endPoint x: 754, endPoint y: 183, distance: 61.4
click at [755, 182] on div "TL844 769 (ELD) TL608 TK421 TL3010 TK9917 Sweetwater Estates [GEOGRAPHIC_DATA] …" at bounding box center [492, 197] width 985 height 280
click at [755, 183] on div "TL844 769 (ELD) TL608 TK421 TL3010 TK9917 Sweetwater Estates [GEOGRAPHIC_DATA] …" at bounding box center [492, 197] width 985 height 280
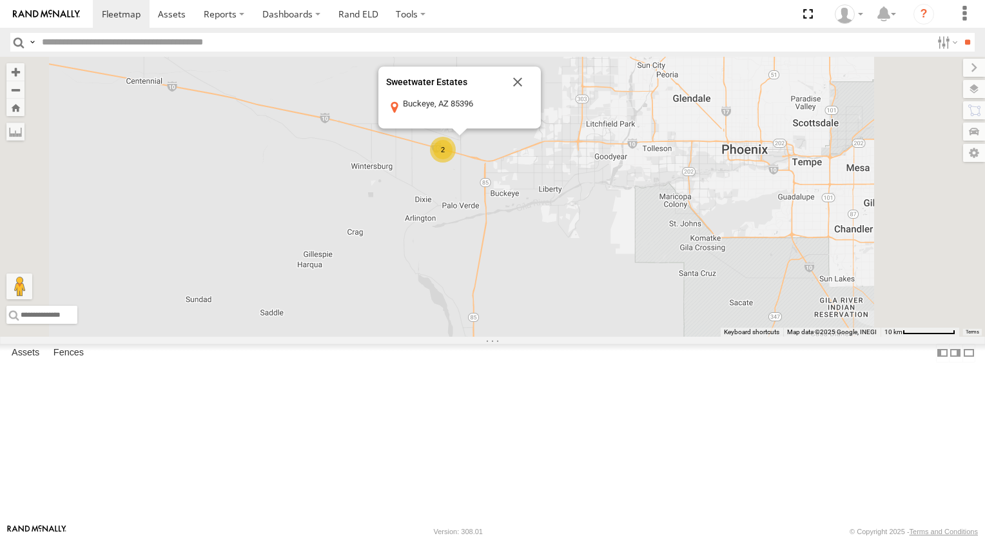
drag, startPoint x: 794, startPoint y: 274, endPoint x: 670, endPoint y: 300, distance: 126.6
click at [705, 293] on div "TL844 769 (ELD) TL608 TK421 2 Sweetwater Estates [GEOGRAPHIC_DATA] View on Goog…" at bounding box center [492, 197] width 985 height 280
click at [665, 300] on div "TL844 769 (ELD) TL608 TK421 2 Sweetwater Estates [GEOGRAPHIC_DATA] View on Goog…" at bounding box center [492, 197] width 985 height 280
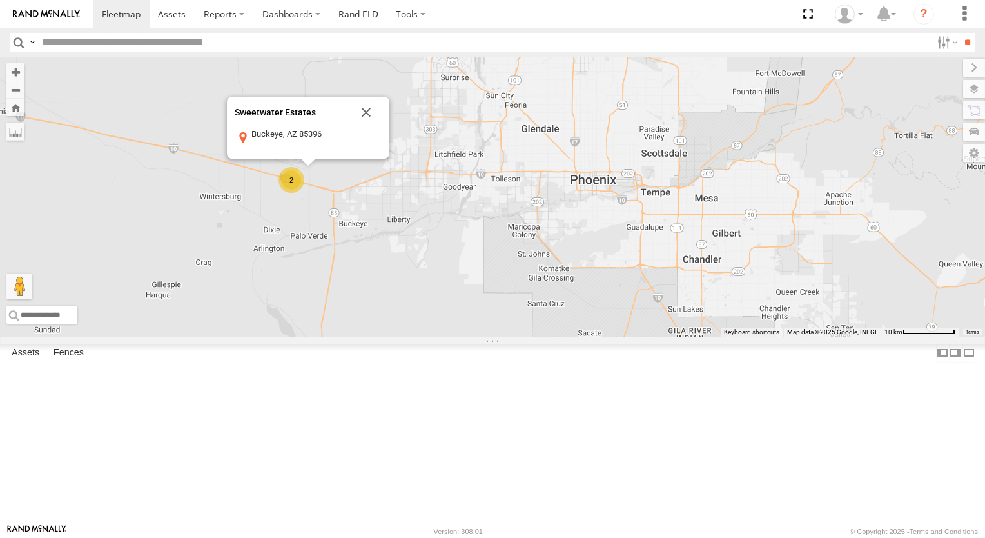
click at [665, 300] on div "TL844 769 (ELD) TL608 TK421 2 Sweetwater Estates [GEOGRAPHIC_DATA] View on Goog…" at bounding box center [492, 197] width 985 height 280
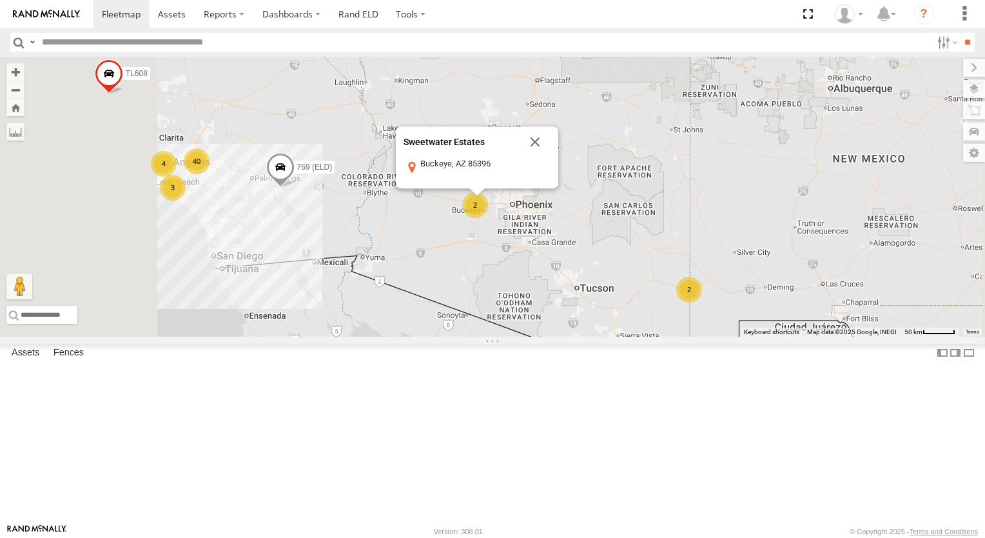
drag, startPoint x: 835, startPoint y: 309, endPoint x: 804, endPoint y: 307, distance: 30.3
click at [810, 309] on div "TL844 769 (ELD) TL608 TK421 40 2 2 3 4 Sweetwater Estates [GEOGRAPHIC_DATA] Vie…" at bounding box center [492, 197] width 985 height 280
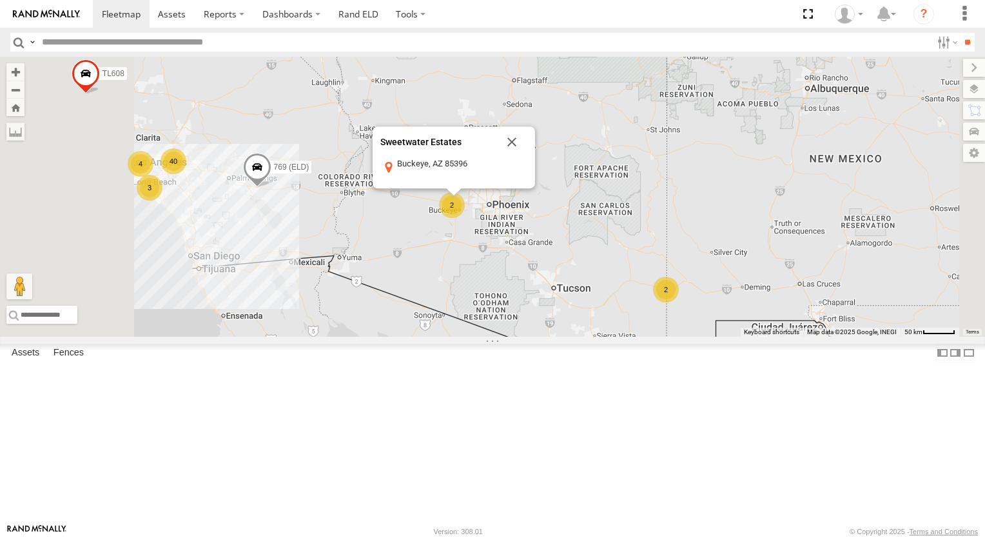
click at [765, 299] on div "TL844 769 (ELD) TL608 TK421 40 2 2 3 4 Sweetwater Estates [GEOGRAPHIC_DATA] Vie…" at bounding box center [492, 197] width 985 height 280
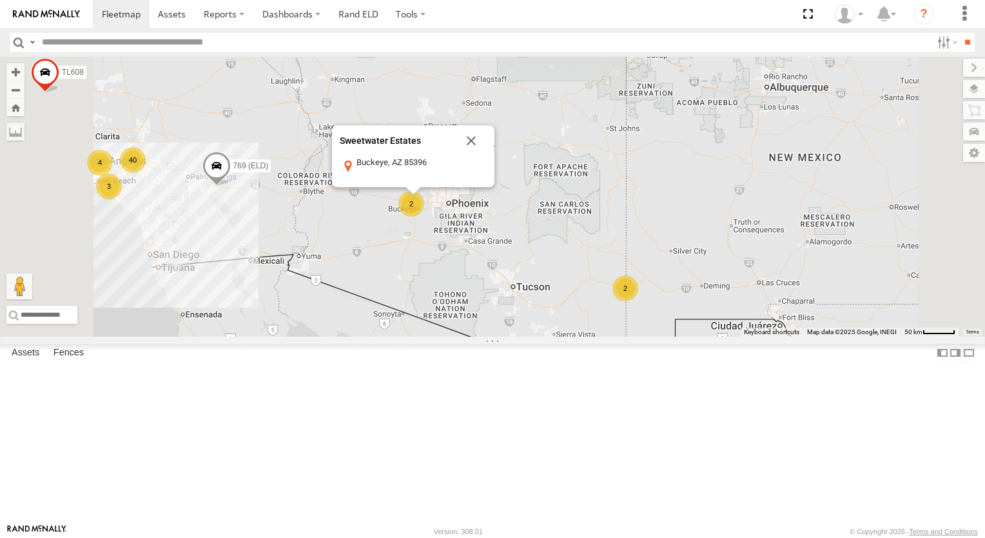
click at [765, 299] on div "TL844 769 (ELD) TL608 TK421 40 2 2 3 4 Sweetwater Estates [GEOGRAPHIC_DATA] Vie…" at bounding box center [492, 197] width 985 height 280
click at [869, 233] on div "TL844 769 (ELD) TL608 TK421 40 2 2 3 4 Sweetwater Estates [GEOGRAPHIC_DATA] Vie…" at bounding box center [492, 197] width 985 height 280
click at [794, 231] on div "TL844 769 (ELD) TL608 TK421 40 2 2 3 4 Sweetwater Estates [GEOGRAPHIC_DATA] Vie…" at bounding box center [492, 197] width 985 height 280
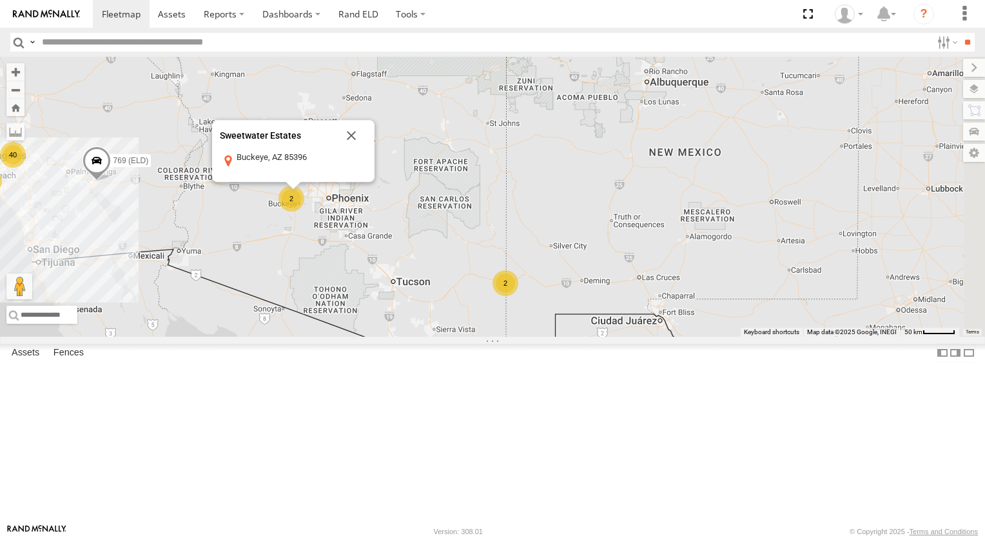
drag, startPoint x: 760, startPoint y: 231, endPoint x: 745, endPoint y: 231, distance: 14.8
click at [745, 231] on div "TL844 769 (ELD) TL608 TK421 40 2 2 3 4 Sweetwater Estates [GEOGRAPHIC_DATA] Vie…" at bounding box center [492, 197] width 985 height 280
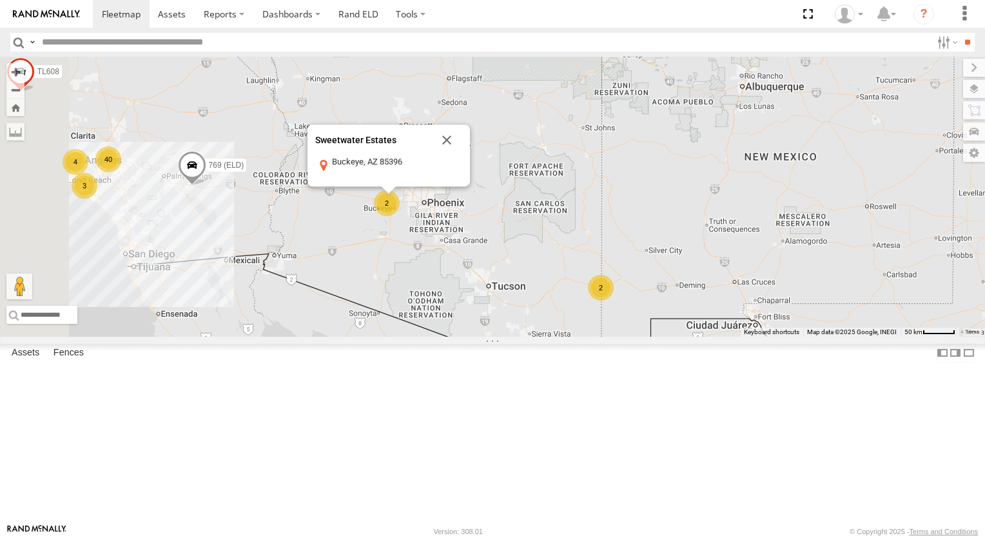
drag, startPoint x: 717, startPoint y: 244, endPoint x: 814, endPoint y: 248, distance: 96.8
click at [814, 248] on div "TL844 769 (ELD) TL608 TK421 40 2 2 3 4 Sweetwater Estates [GEOGRAPHIC_DATA] Vie…" at bounding box center [492, 197] width 985 height 280
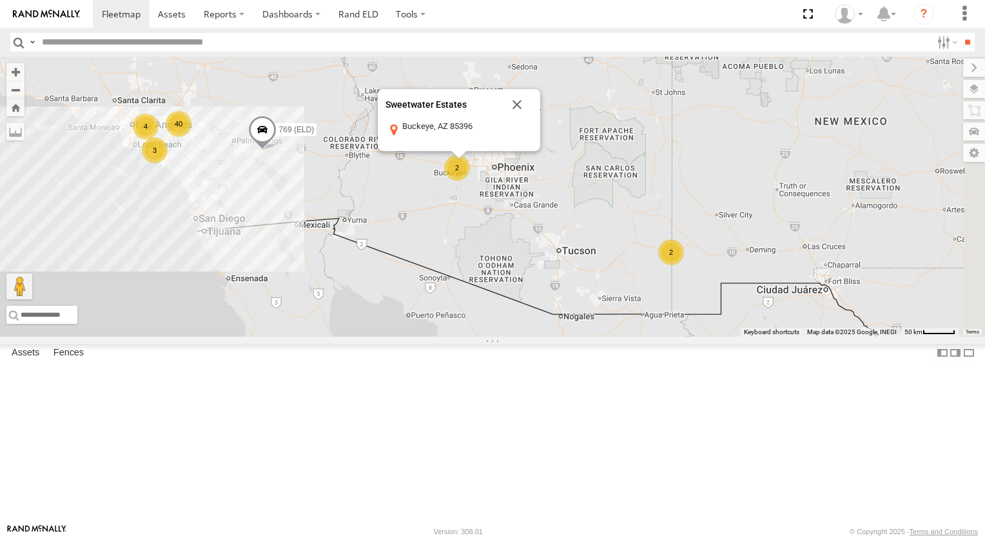
drag, startPoint x: 856, startPoint y: 262, endPoint x: 804, endPoint y: 251, distance: 52.7
click at [804, 251] on div "TL844 769 (ELD) TK421 40 2 2 3 4 Sweetwater Estates [GEOGRAPHIC_DATA] View on G…" at bounding box center [492, 197] width 985 height 280
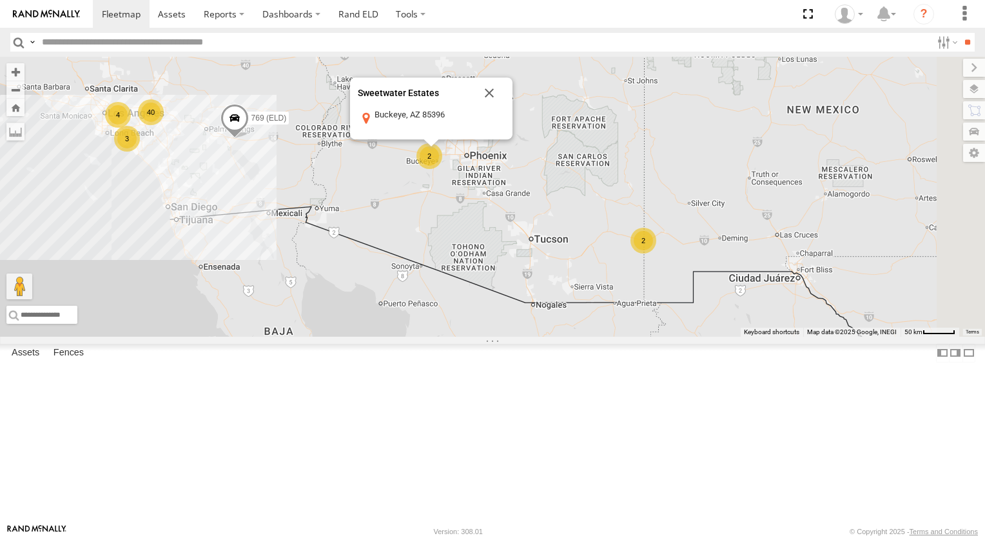
click at [804, 251] on div "TL844 769 (ELD) TK421 40 2 2 3 4 Sweetwater Estates [GEOGRAPHIC_DATA] View on G…" at bounding box center [492, 197] width 985 height 280
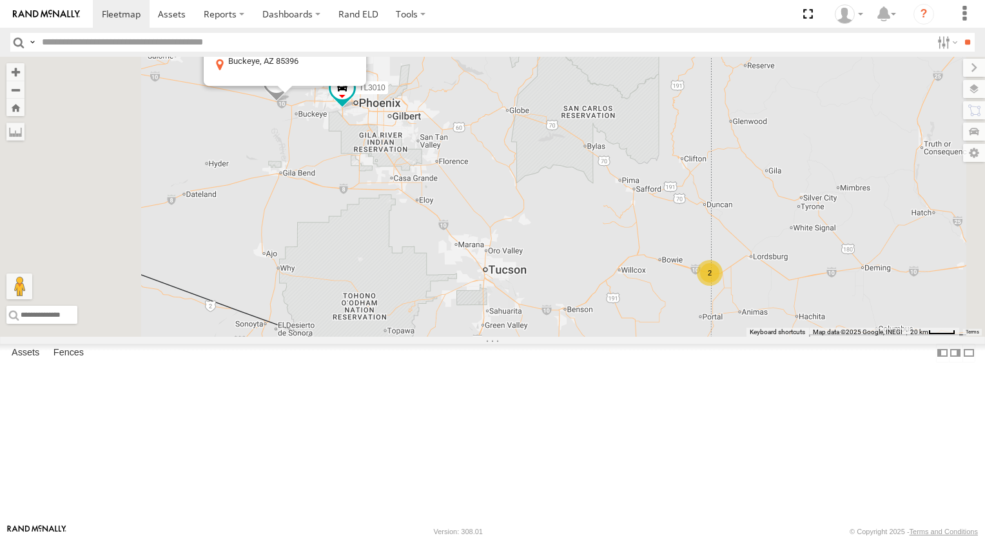
drag, startPoint x: 407, startPoint y: 253, endPoint x: 506, endPoint y: 318, distance: 118.2
click at [506, 318] on div "TL3010 TK9917 2 Sweetwater Estates [GEOGRAPHIC_DATA] View on Google Maps" at bounding box center [492, 197] width 985 height 280
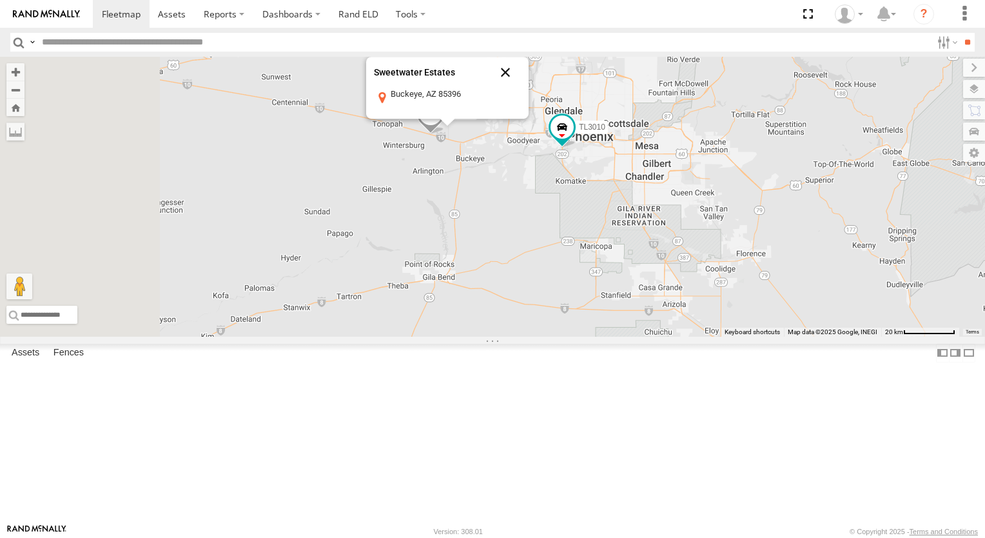
click at [521, 88] on button "Close" at bounding box center [505, 72] width 31 height 31
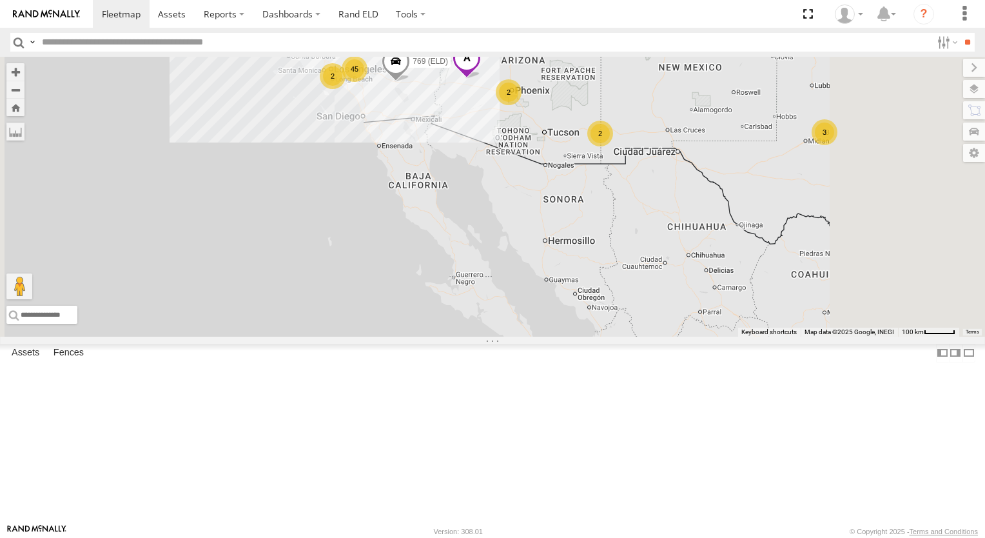
click at [763, 206] on div "45 3 2 2 769 (ELD) 2 TK421 2" at bounding box center [492, 197] width 985 height 280
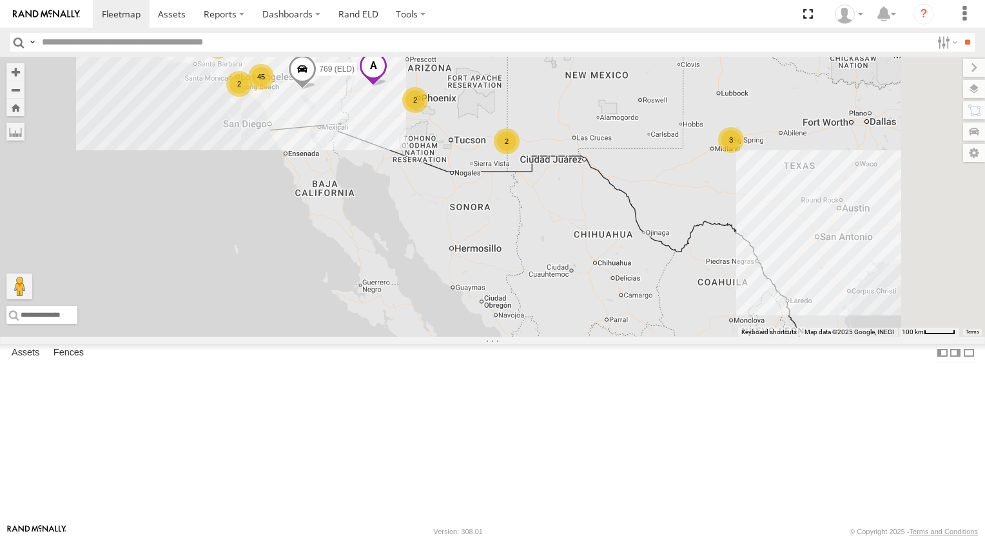
drag, startPoint x: 685, startPoint y: 213, endPoint x: 661, endPoint y: 215, distance: 23.3
click at [670, 214] on div "45 3 2 2 769 (ELD) 2 TK421 2" at bounding box center [492, 197] width 985 height 280
click at [661, 215] on div "45 3 2 2 769 (ELD) 2 TK421 2" at bounding box center [492, 197] width 985 height 280
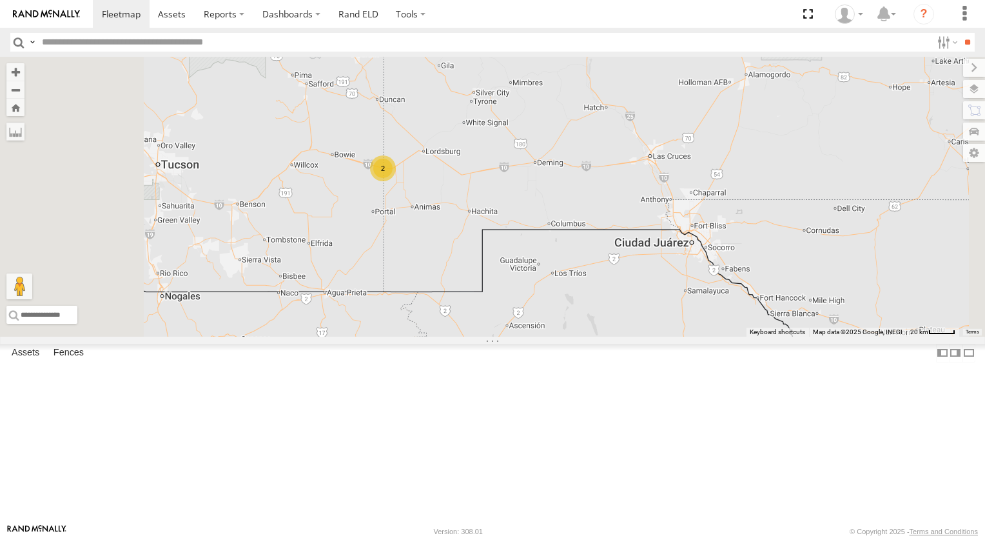
drag, startPoint x: 549, startPoint y: 255, endPoint x: 563, endPoint y: 290, distance: 37.3
click at [563, 290] on div "769 (ELD) TK421 015910000779481 TK943 2" at bounding box center [492, 197] width 985 height 280
click at [396, 181] on div "2" at bounding box center [383, 168] width 26 height 26
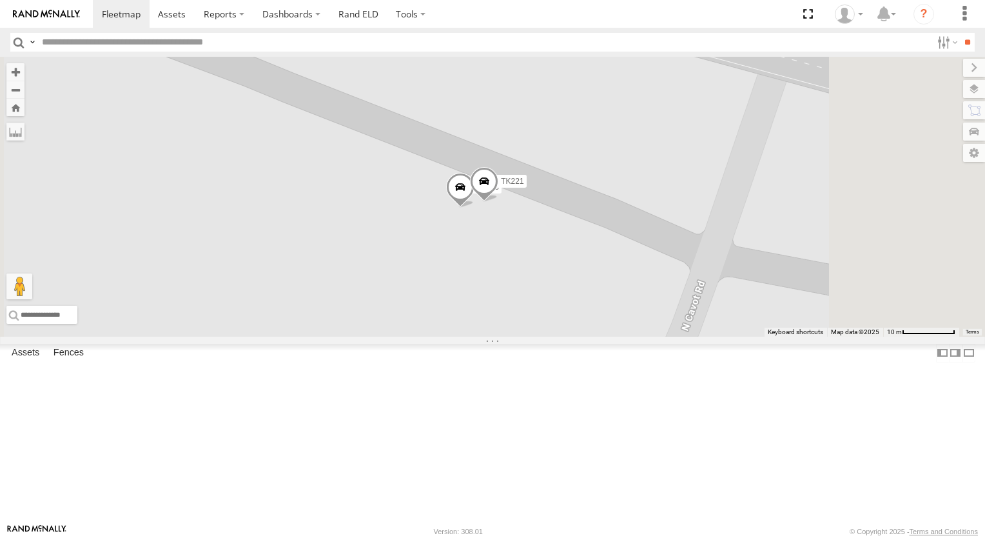
drag, startPoint x: 514, startPoint y: 269, endPoint x: 451, endPoint y: 285, distance: 64.4
click at [451, 285] on div "769 (ELD) TK421 015910000779481 TK943 TL538 TK221" at bounding box center [492, 197] width 985 height 280
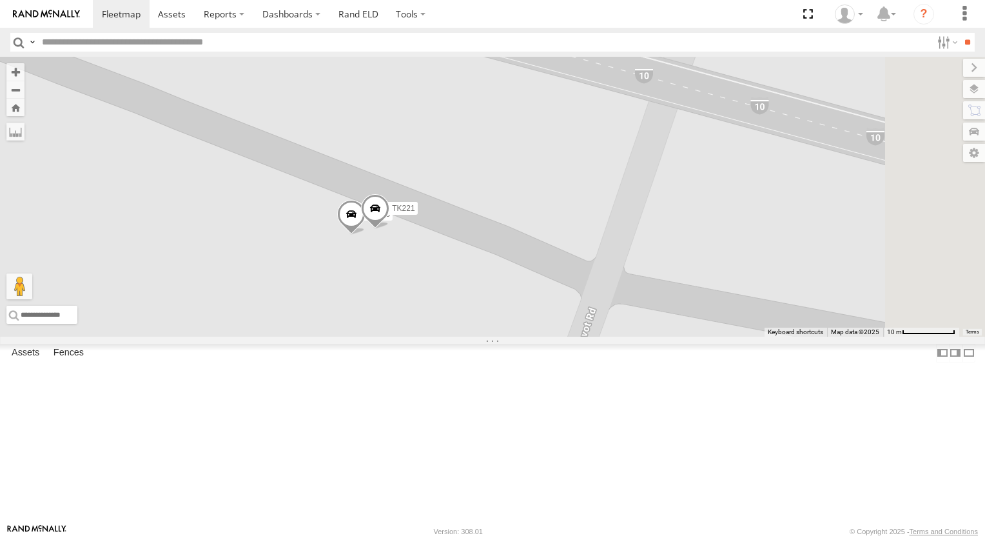
click at [414, 213] on span "TK221" at bounding box center [403, 208] width 23 height 9
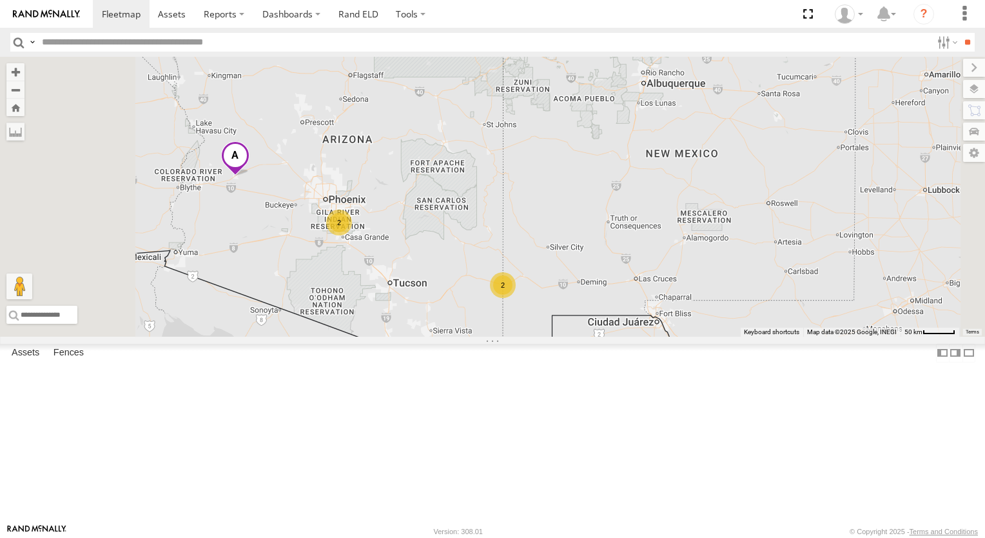
drag, startPoint x: 560, startPoint y: 253, endPoint x: 628, endPoint y: 346, distance: 114.4
click at [628, 336] on div "2 2" at bounding box center [492, 197] width 985 height 280
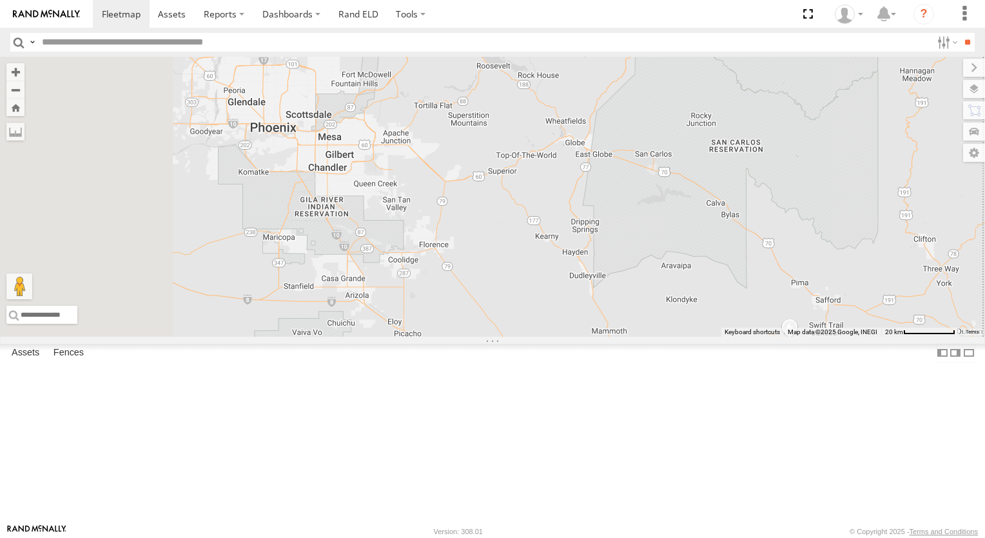
drag, startPoint x: 631, startPoint y: 346, endPoint x: 872, endPoint y: 375, distance: 242.8
click at [872, 336] on div "2" at bounding box center [492, 197] width 985 height 280
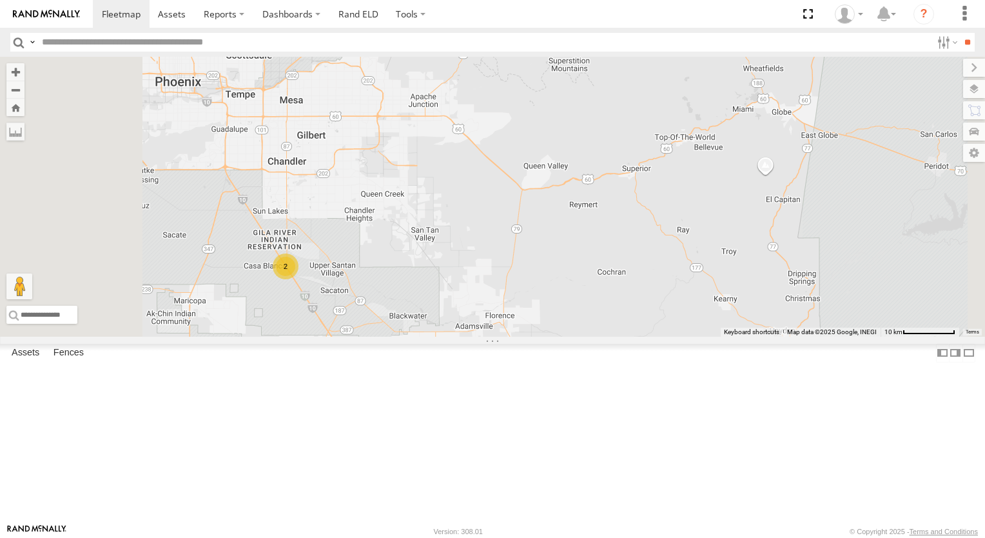
drag, startPoint x: 756, startPoint y: 380, endPoint x: 869, endPoint y: 424, distance: 121.0
click at [842, 336] on div "2" at bounding box center [492, 197] width 985 height 280
click at [870, 336] on div "2" at bounding box center [492, 197] width 985 height 280
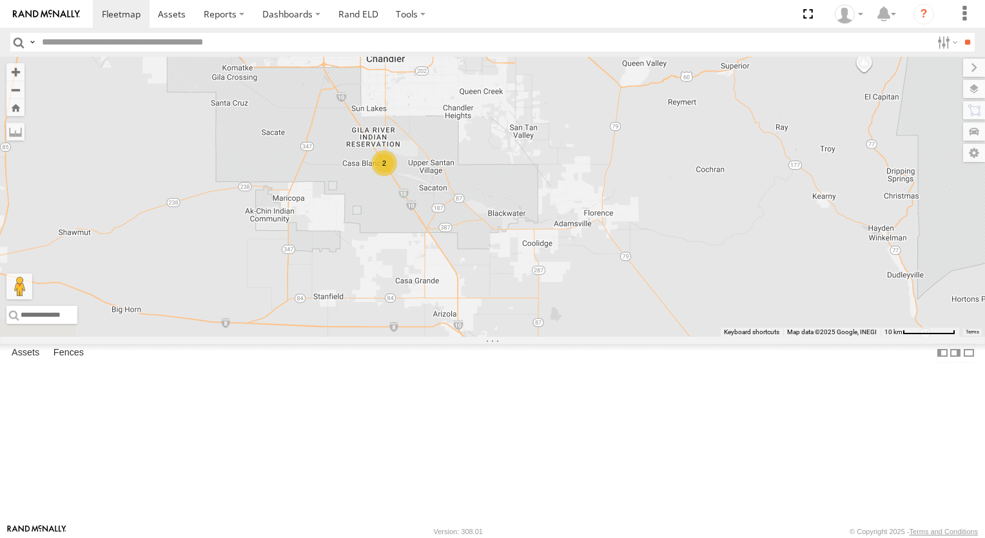
drag, startPoint x: 846, startPoint y: 440, endPoint x: 846, endPoint y: 293, distance: 146.3
click at [846, 293] on div "2" at bounding box center [492, 197] width 985 height 280
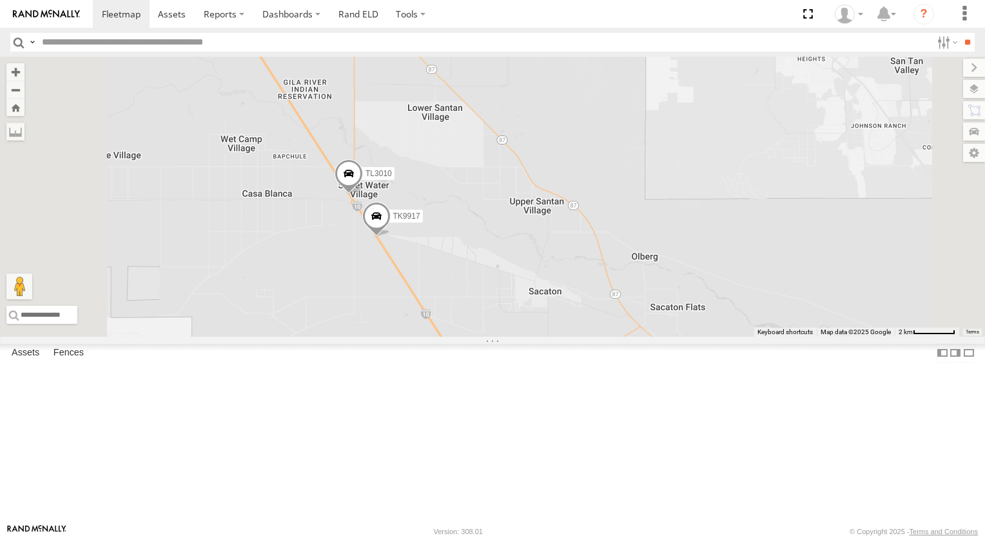
drag, startPoint x: 575, startPoint y: 238, endPoint x: 623, endPoint y: 220, distance: 50.8
click at [614, 223] on div "TL3010 TK9917" at bounding box center [492, 197] width 985 height 280
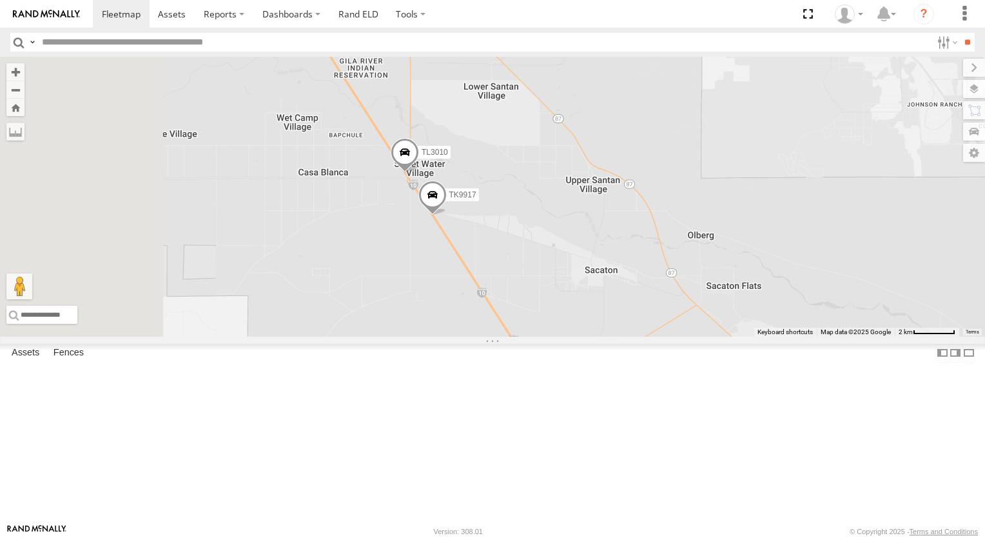
click at [623, 220] on div "TL3010 TK9917" at bounding box center [492, 197] width 985 height 280
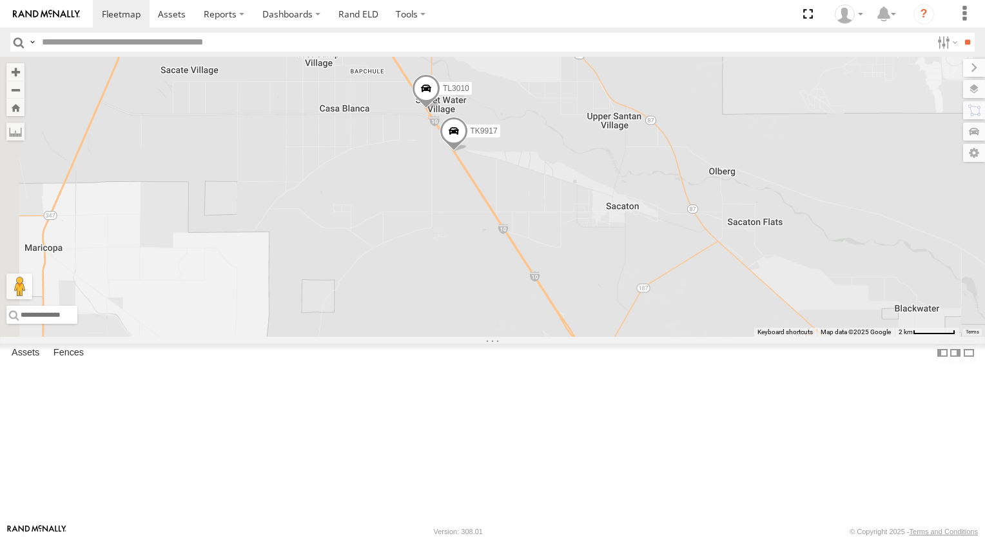
drag, startPoint x: 696, startPoint y: 352, endPoint x: 626, endPoint y: 239, distance: 133.4
click at [633, 255] on div "TL3010 TK9917" at bounding box center [492, 197] width 985 height 280
click at [626, 239] on div "TL3010 TK9917" at bounding box center [492, 197] width 985 height 280
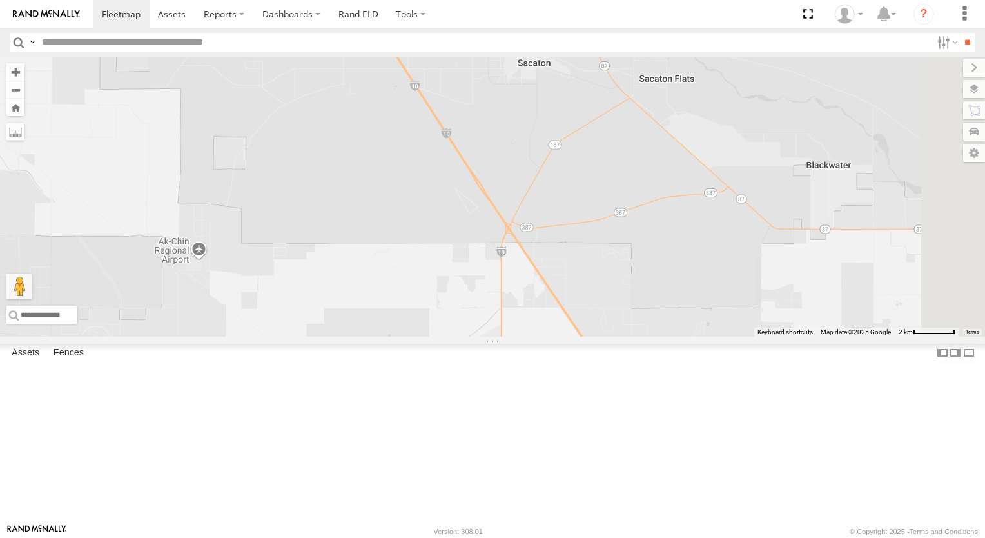
click at [626, 239] on div "TL3010 TK9917" at bounding box center [492, 197] width 985 height 280
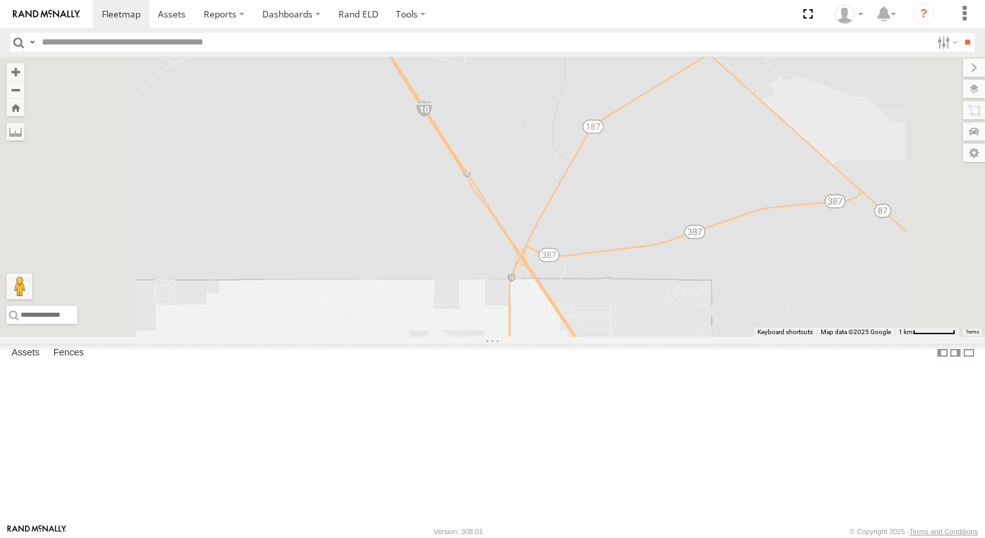
click at [626, 239] on div "TL3010 TK9917" at bounding box center [492, 197] width 985 height 280
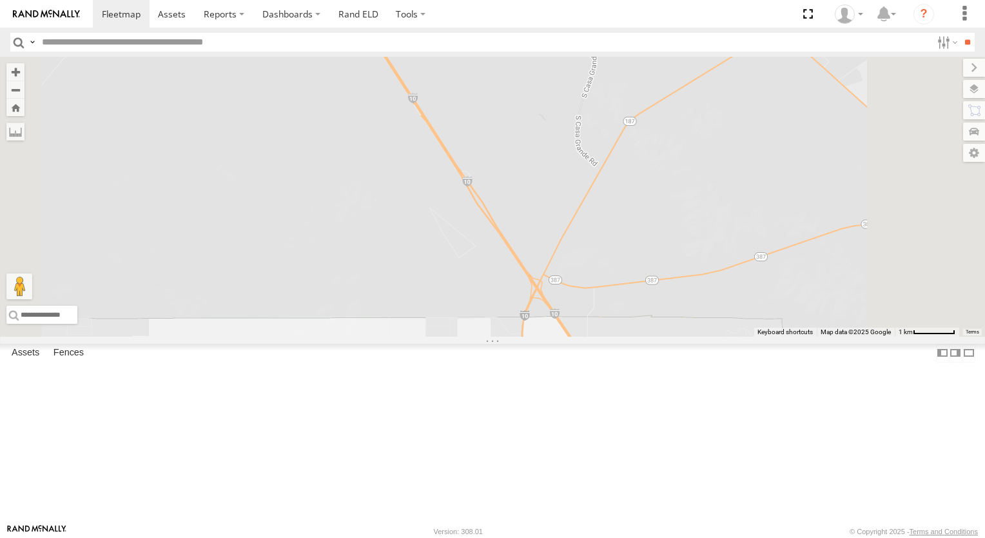
click at [626, 239] on div "TL3010 TK9917" at bounding box center [492, 197] width 985 height 280
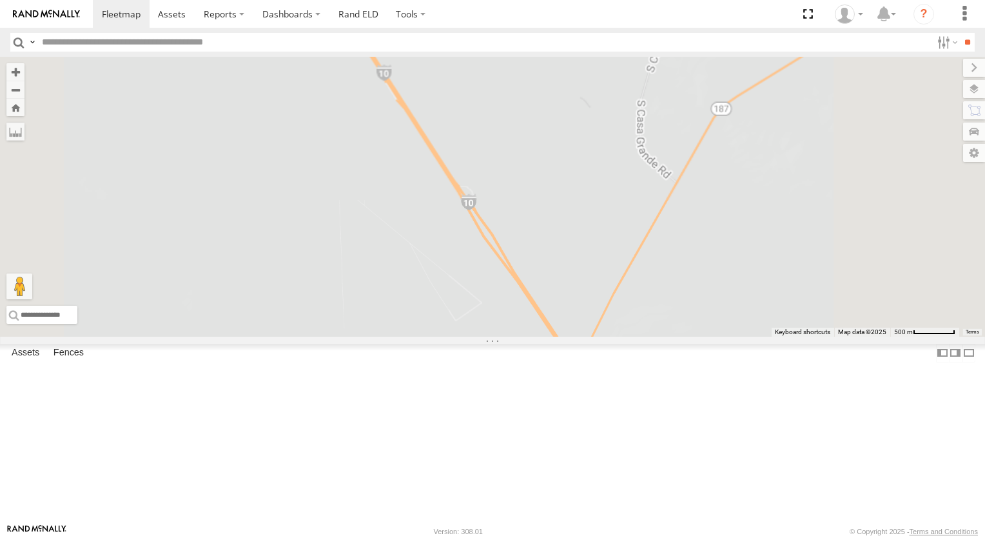
click at [626, 239] on div "TL3010 TK9917" at bounding box center [492, 197] width 985 height 280
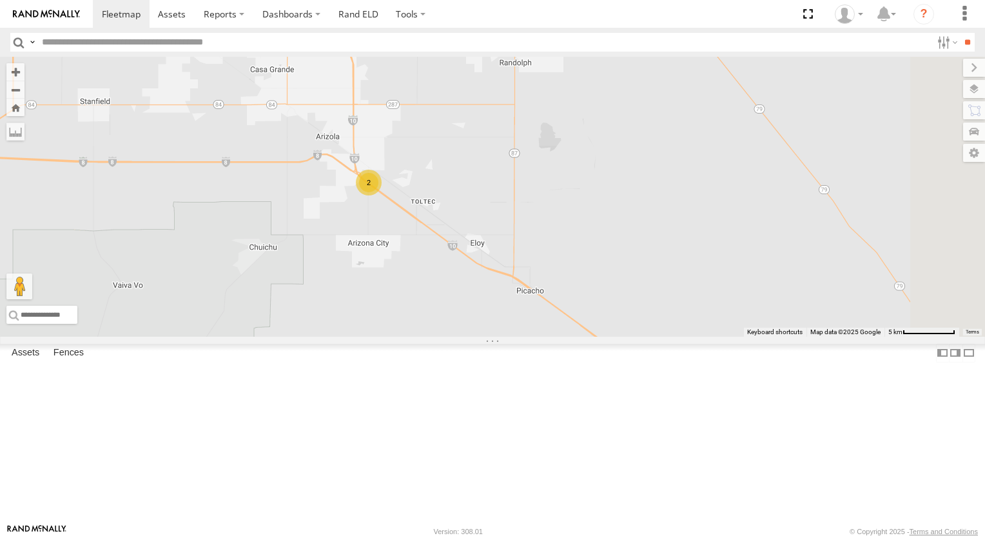
drag, startPoint x: 557, startPoint y: 389, endPoint x: 472, endPoint y: 324, distance: 107.1
click at [472, 324] on div "2" at bounding box center [492, 197] width 985 height 280
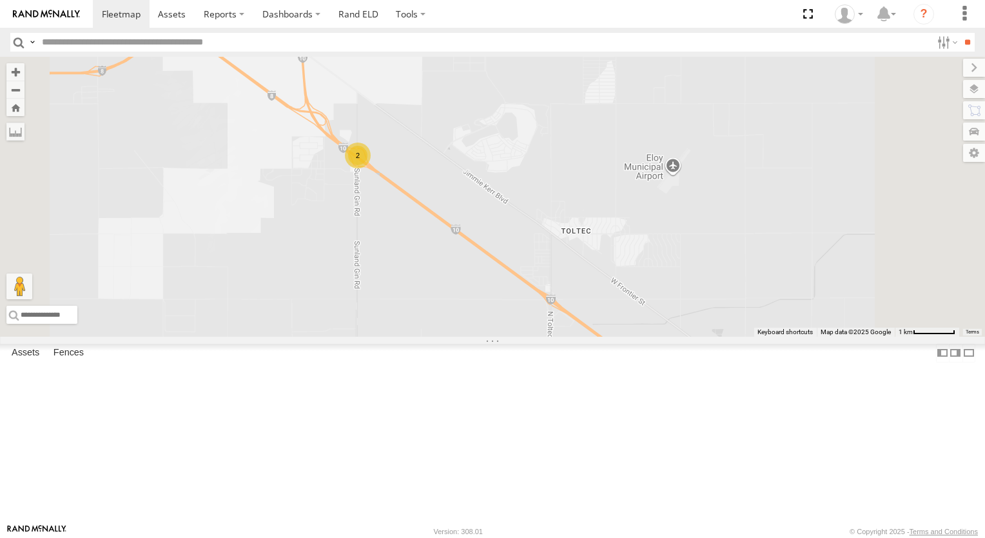
drag, startPoint x: 509, startPoint y: 321, endPoint x: 515, endPoint y: 339, distance: 19.2
click at [515, 336] on div "2" at bounding box center [492, 197] width 985 height 280
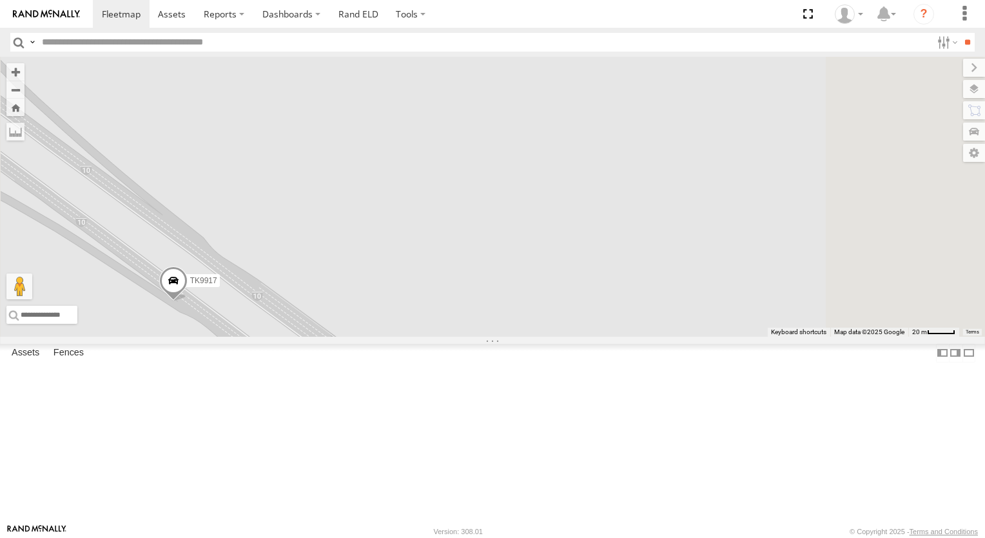
click at [607, 311] on div "TL3010 TK9917" at bounding box center [492, 197] width 985 height 280
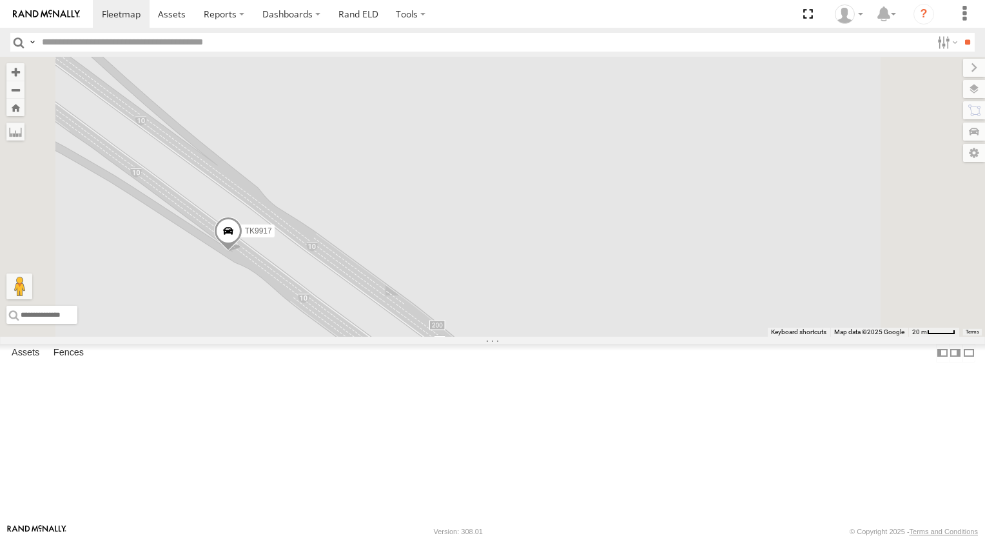
click at [674, 262] on div "TL3010 TK9917" at bounding box center [492, 197] width 985 height 280
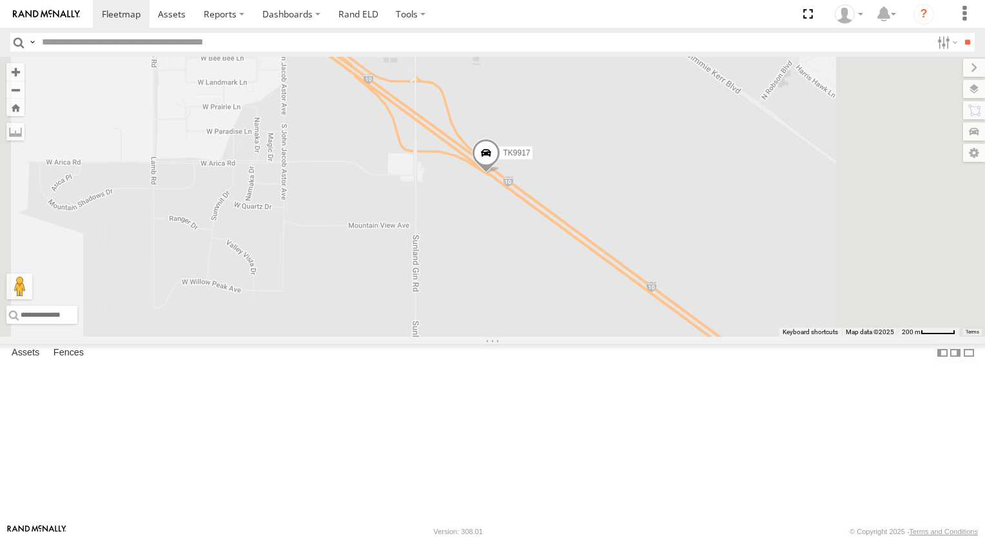
drag, startPoint x: 700, startPoint y: 165, endPoint x: 678, endPoint y: 192, distance: 34.8
click at [687, 184] on div "TL3010 TK9917" at bounding box center [492, 197] width 985 height 280
drag, startPoint x: 678, startPoint y: 192, endPoint x: 660, endPoint y: 202, distance: 20.8
click at [664, 200] on div "TL3010 TK9917" at bounding box center [492, 197] width 985 height 280
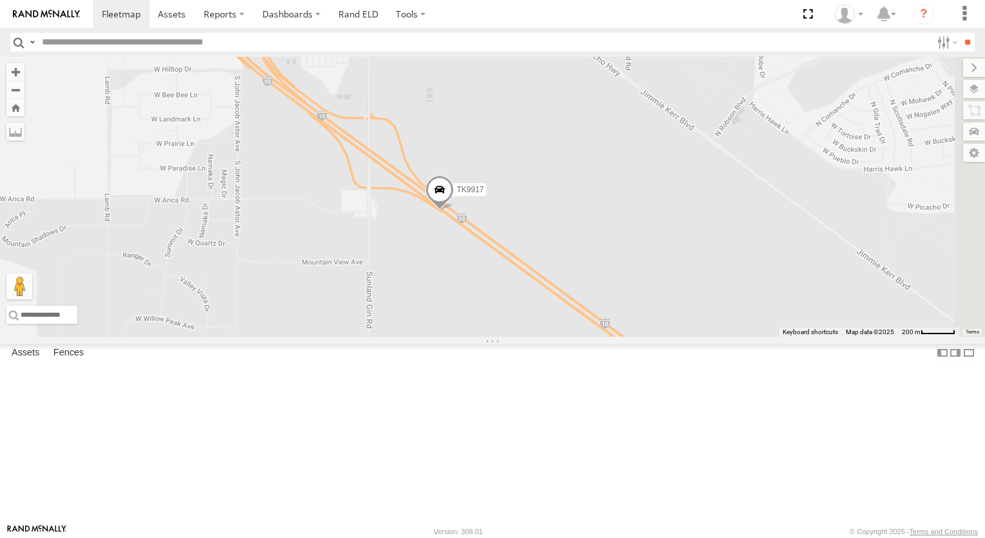
click at [660, 202] on div "TL3010 TK9917" at bounding box center [492, 197] width 985 height 280
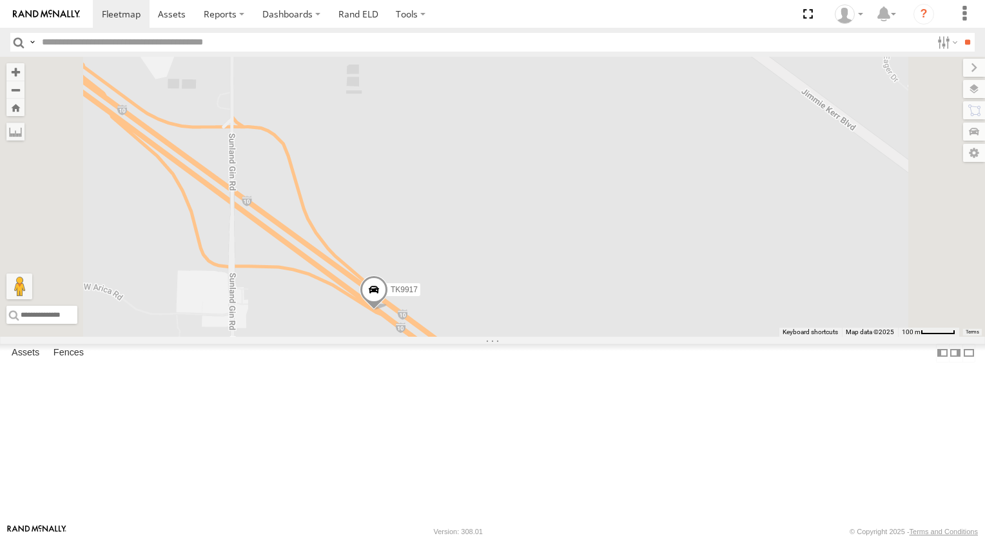
click at [388, 310] on span at bounding box center [374, 292] width 28 height 35
